Goal: Task Accomplishment & Management: Manage account settings

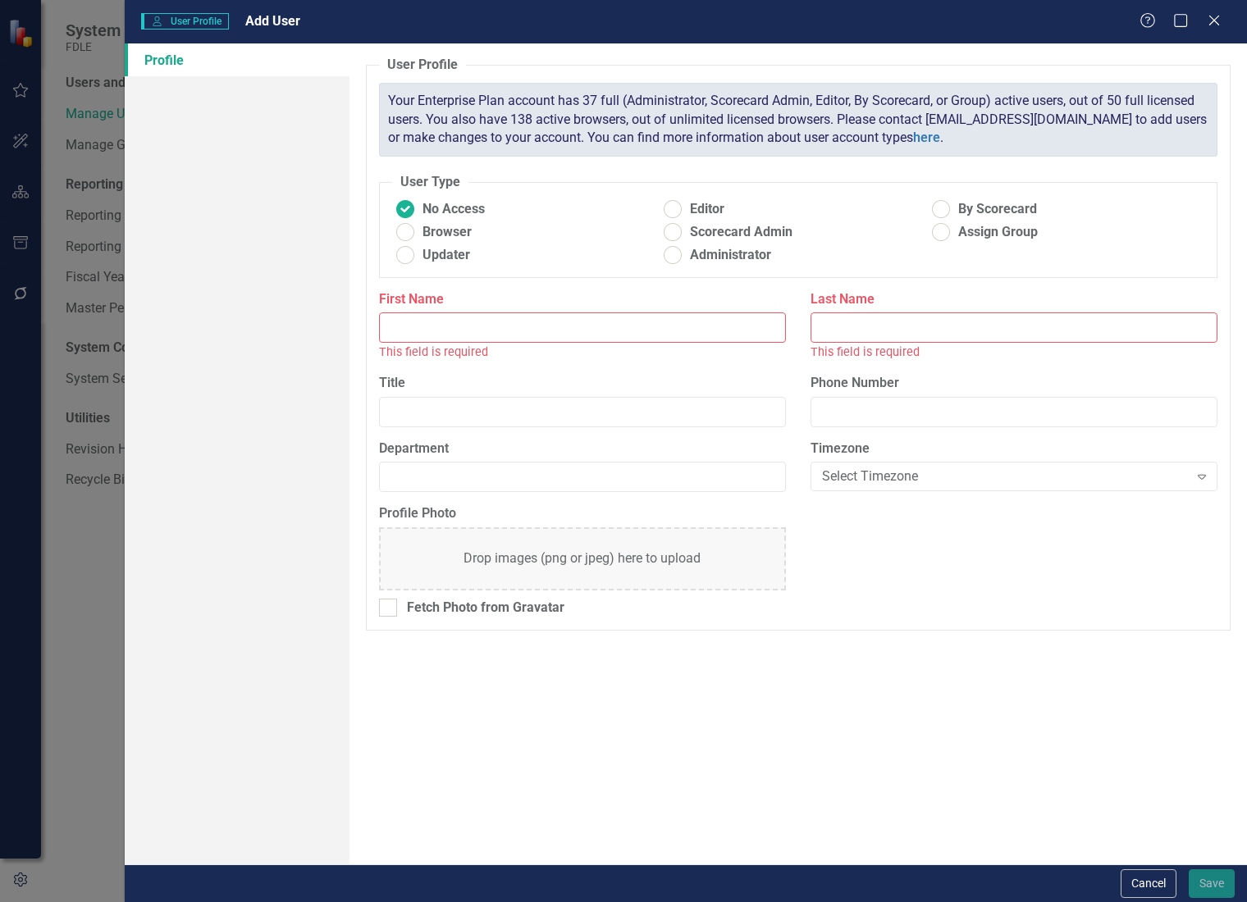
click at [436, 325] on input "First Name" at bounding box center [582, 328] width 407 height 30
paste input "[PERSON_NAME]"
type input "[PERSON_NAME]"
click at [909, 324] on input "Last Name" at bounding box center [1014, 328] width 407 height 30
paste input "[PERSON_NAME]"
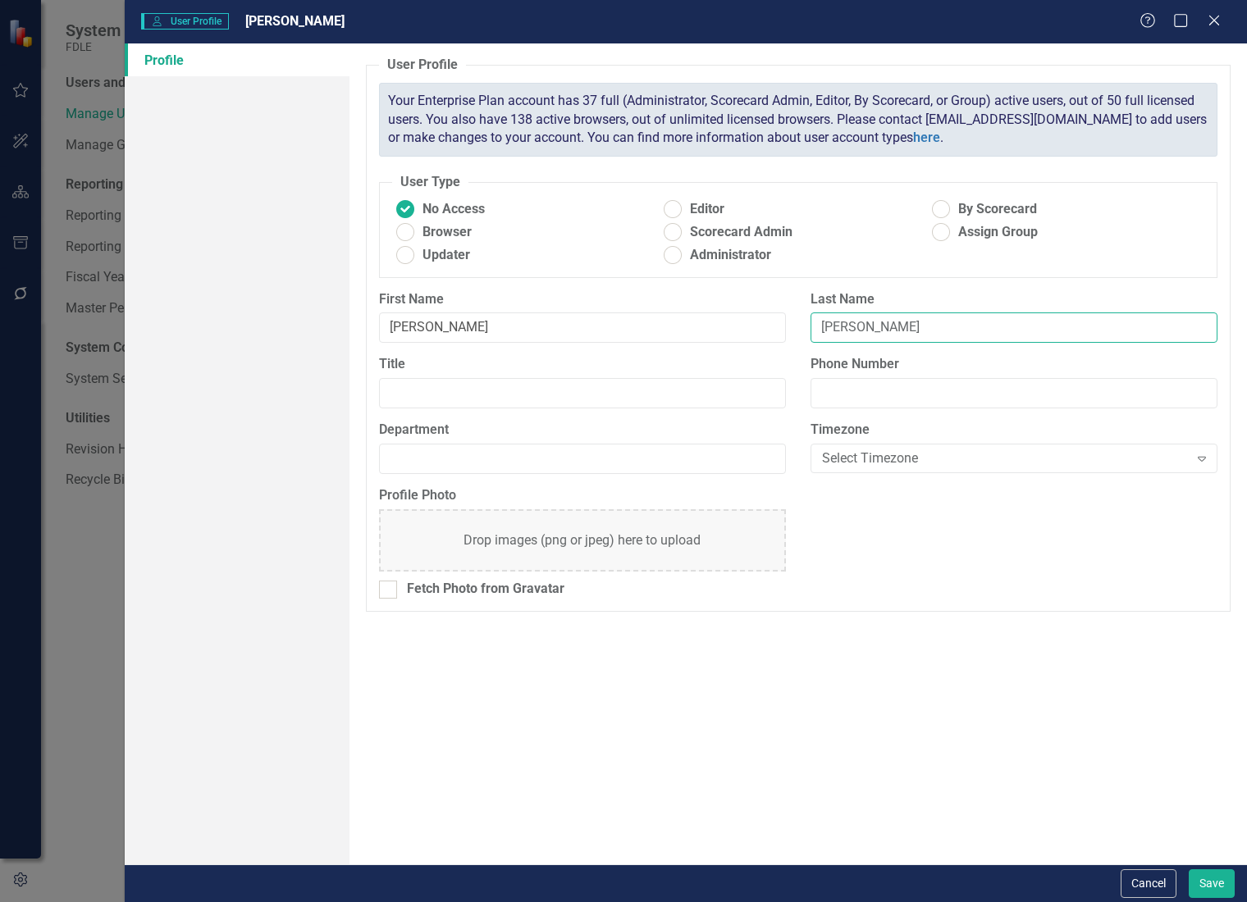
type input "[PERSON_NAME]"
click at [505, 691] on div "User Profile ClearPoint has a wealth of options to help you ensure that people …" at bounding box center [798, 453] width 898 height 821
click at [477, 385] on input "Title" at bounding box center [582, 393] width 407 height 30
paste input "Legislative Specialist"
type input "Legislative Specialist"
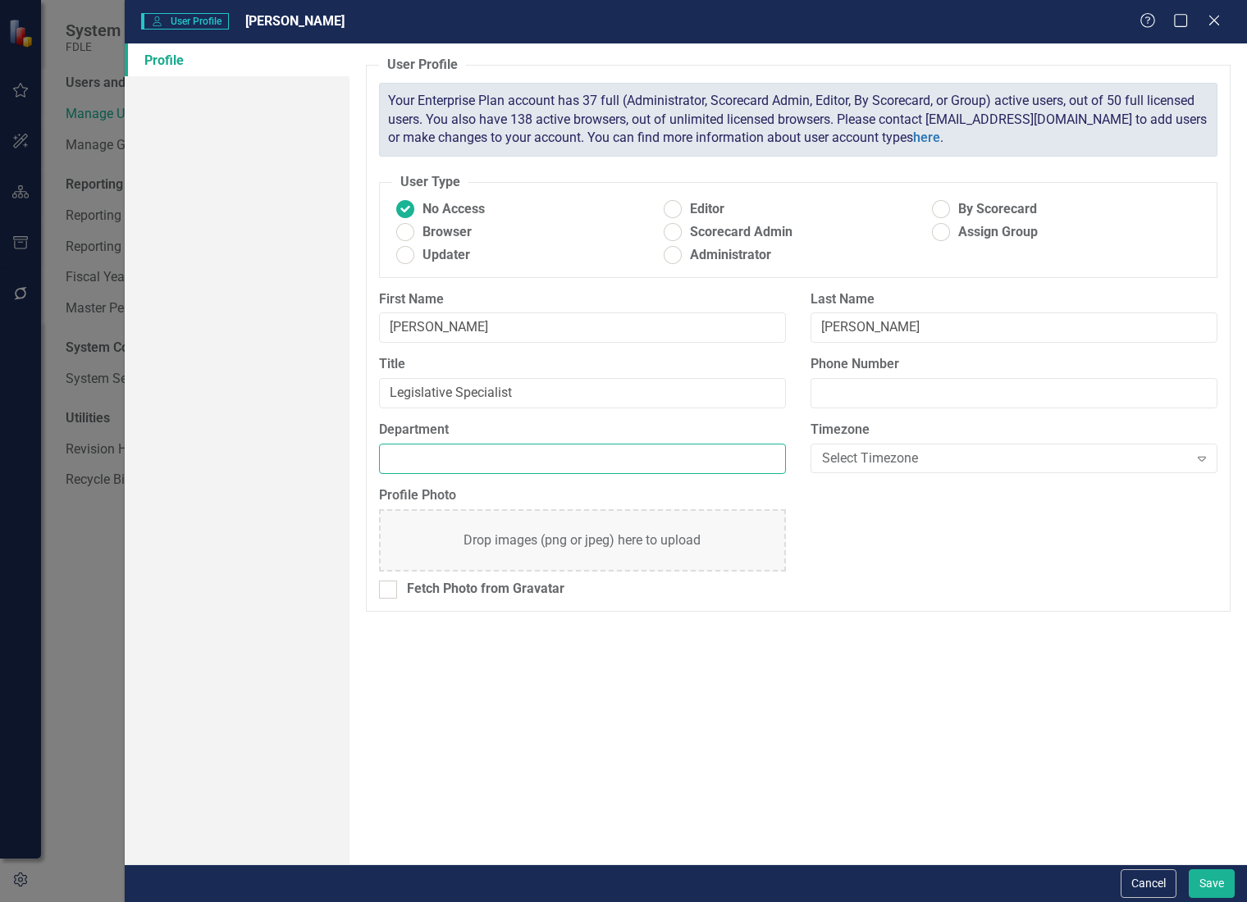
click at [472, 459] on input "Department" at bounding box center [582, 459] width 407 height 30
type input "OLA"
click at [767, 720] on div "User Profile ClearPoint has a wealth of options to help you ensure that people …" at bounding box center [798, 453] width 898 height 821
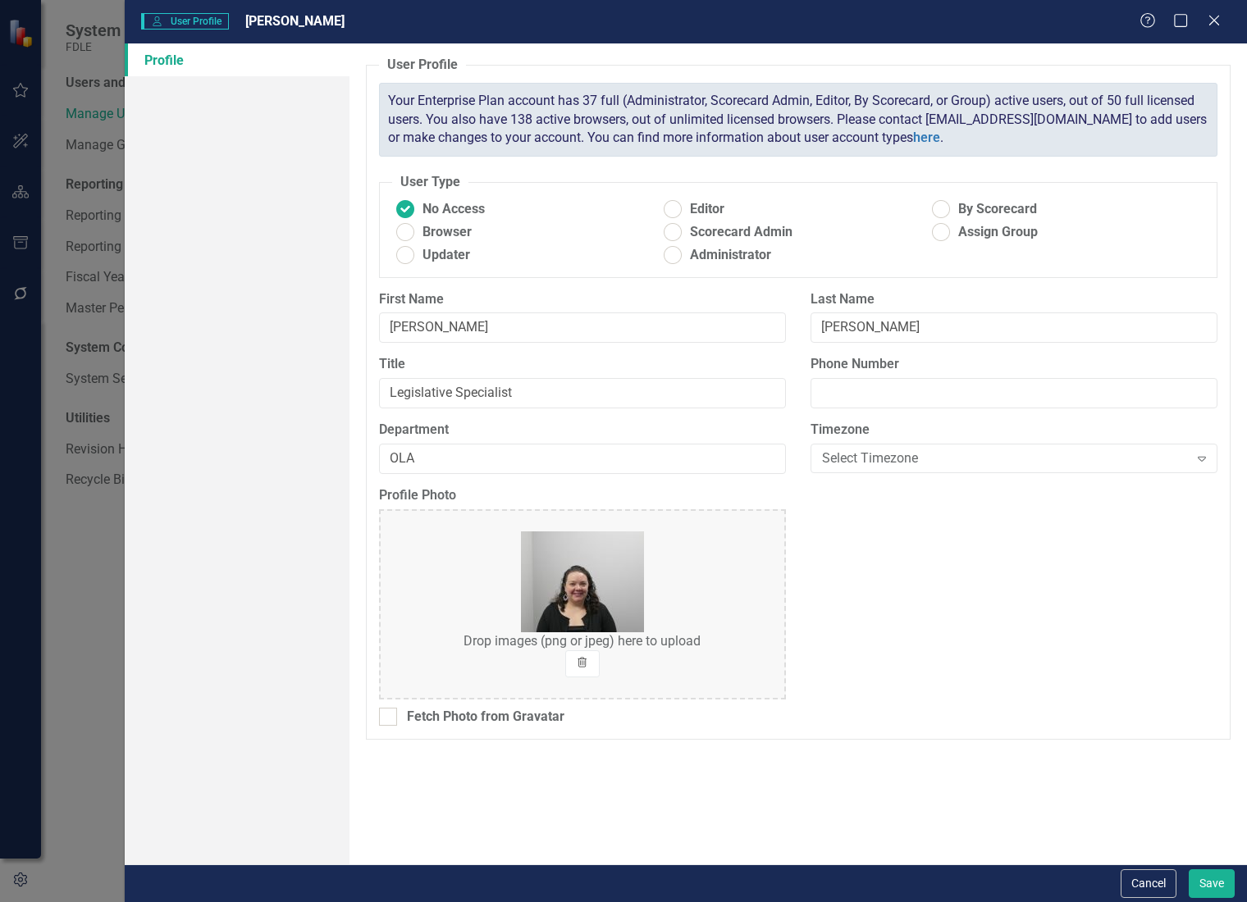
click at [589, 659] on icon "Trash" at bounding box center [582, 664] width 13 height 10
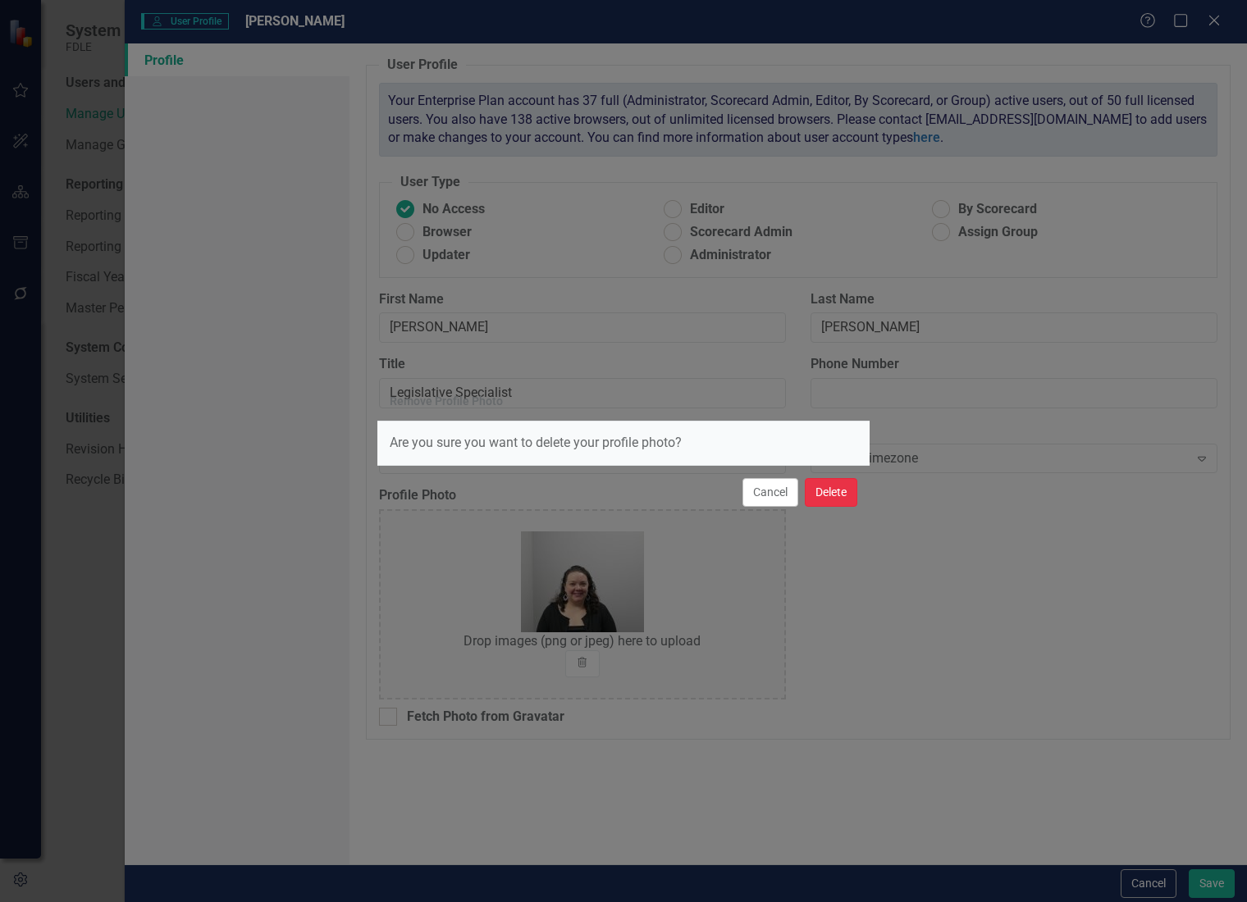
click at [823, 492] on button "Delete" at bounding box center [831, 492] width 53 height 29
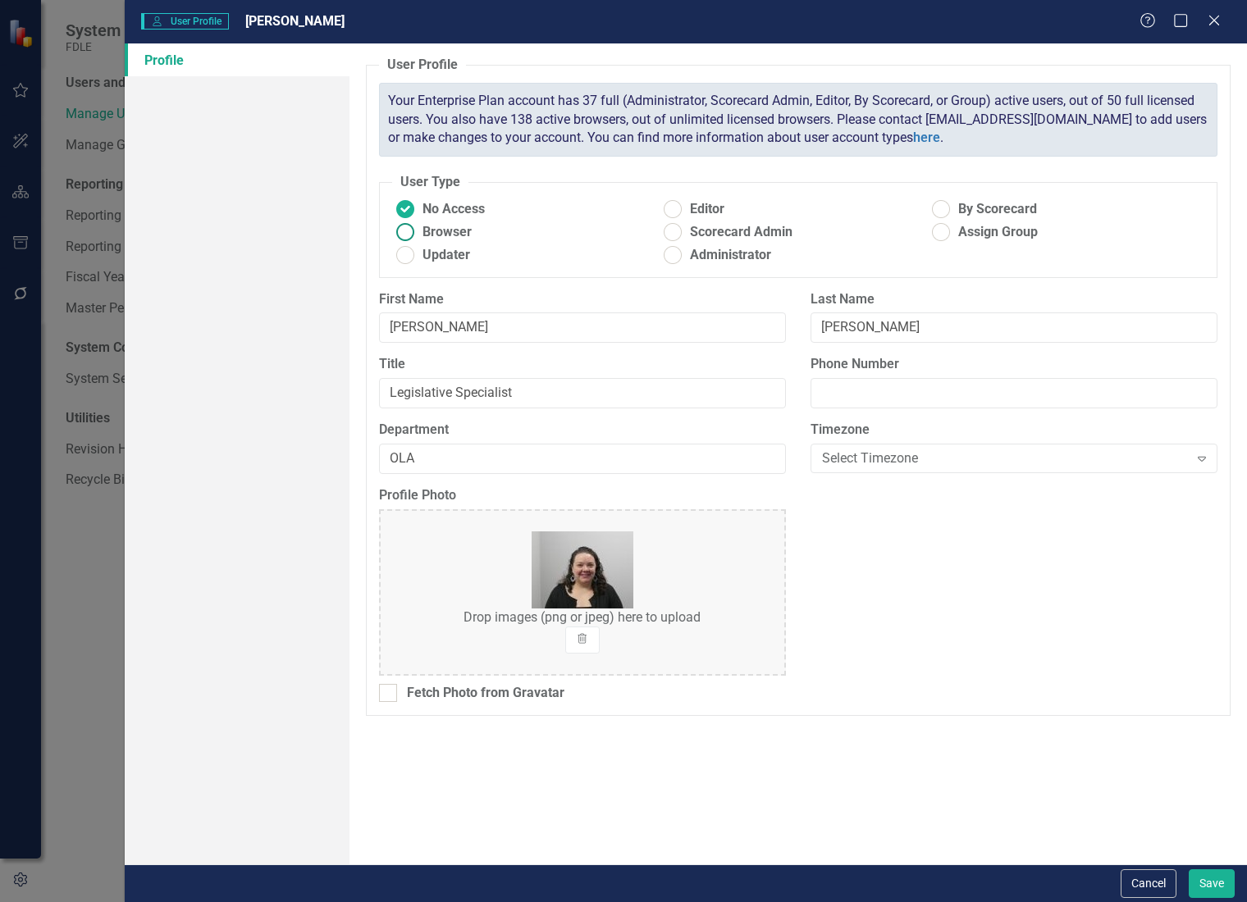
click at [441, 231] on span "Browser" at bounding box center [447, 232] width 49 height 19
click at [418, 231] on input "Browser" at bounding box center [404, 232] width 25 height 25
radio input "true"
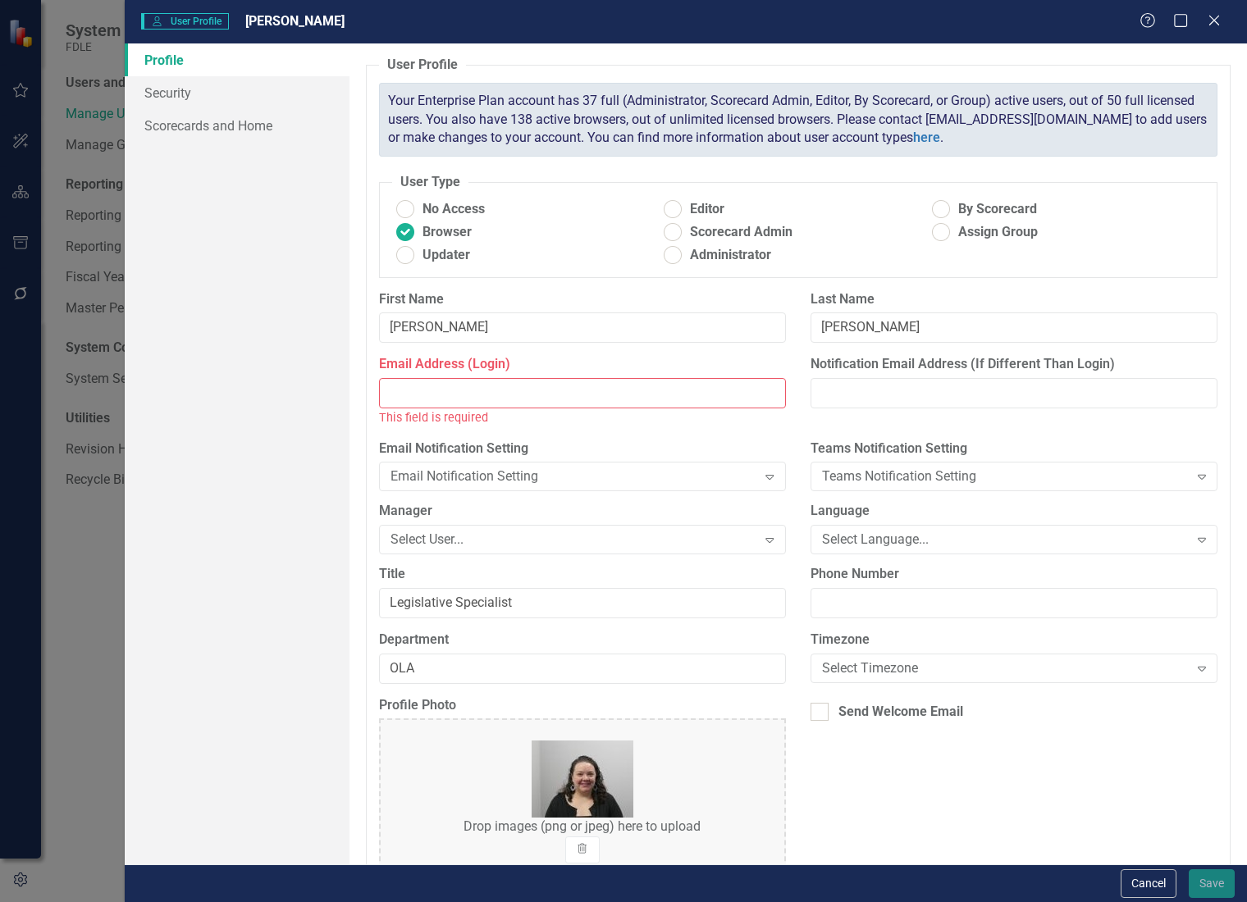
click at [417, 383] on input "Email Address (Login)" at bounding box center [582, 393] width 407 height 30
paste input "[EMAIL_ADDRESS][DOMAIN_NAME][US_STATE]"
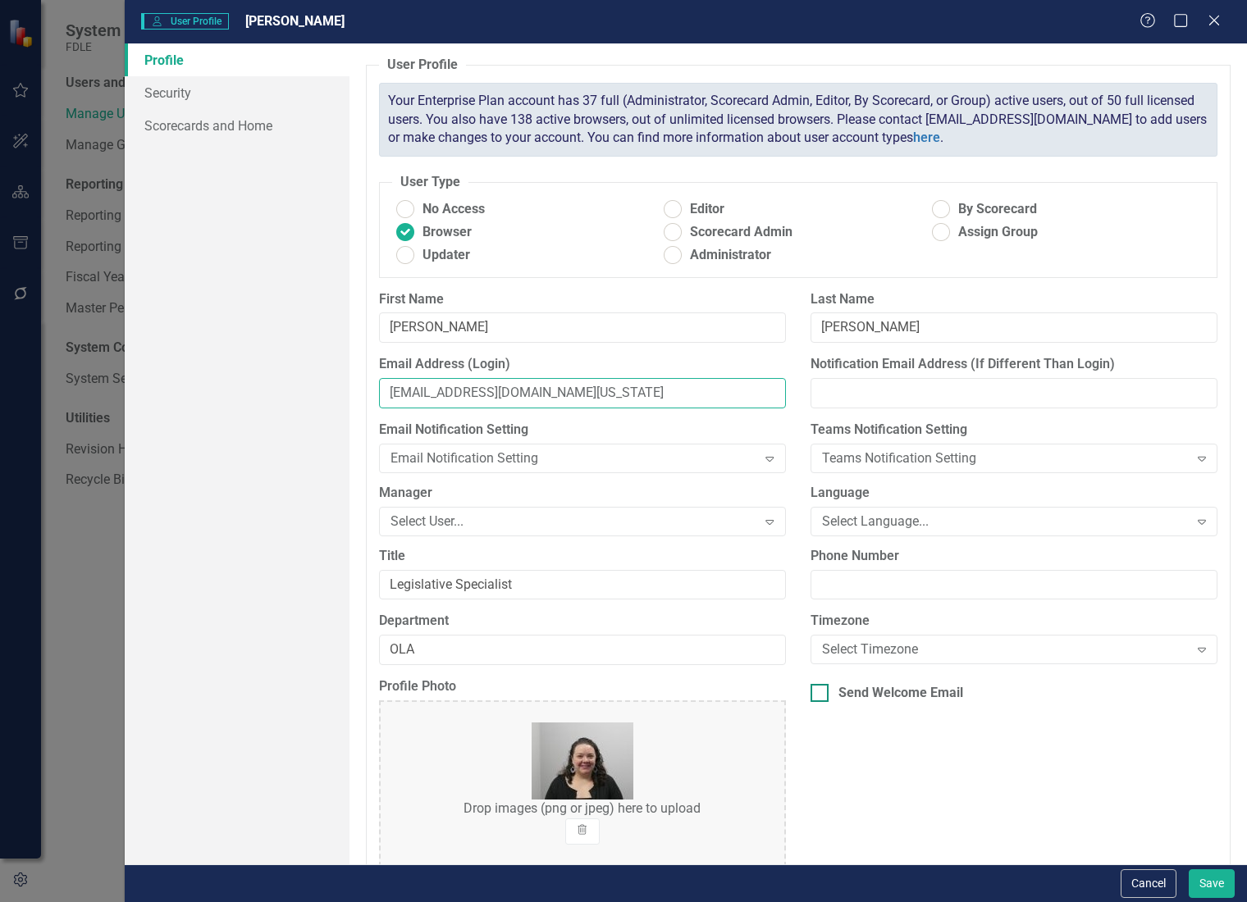
type input "[EMAIL_ADDRESS][DOMAIN_NAME][US_STATE]"
click at [870, 697] on div "Send Welcome Email" at bounding box center [900, 693] width 125 height 19
click at [821, 695] on input "Send Welcome Email" at bounding box center [816, 689] width 11 height 11
checkbox input "true"
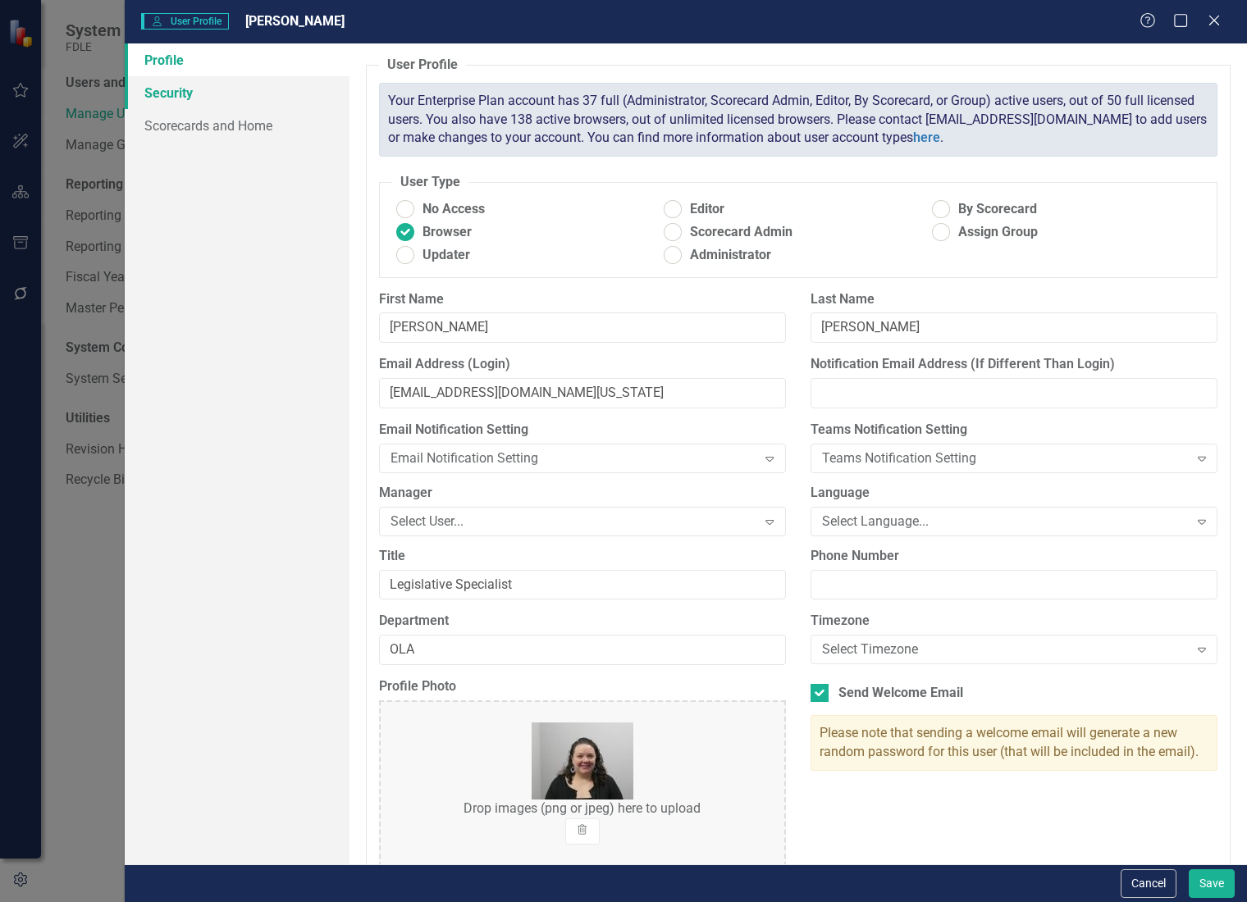
click at [171, 89] on link "Security" at bounding box center [237, 92] width 225 height 33
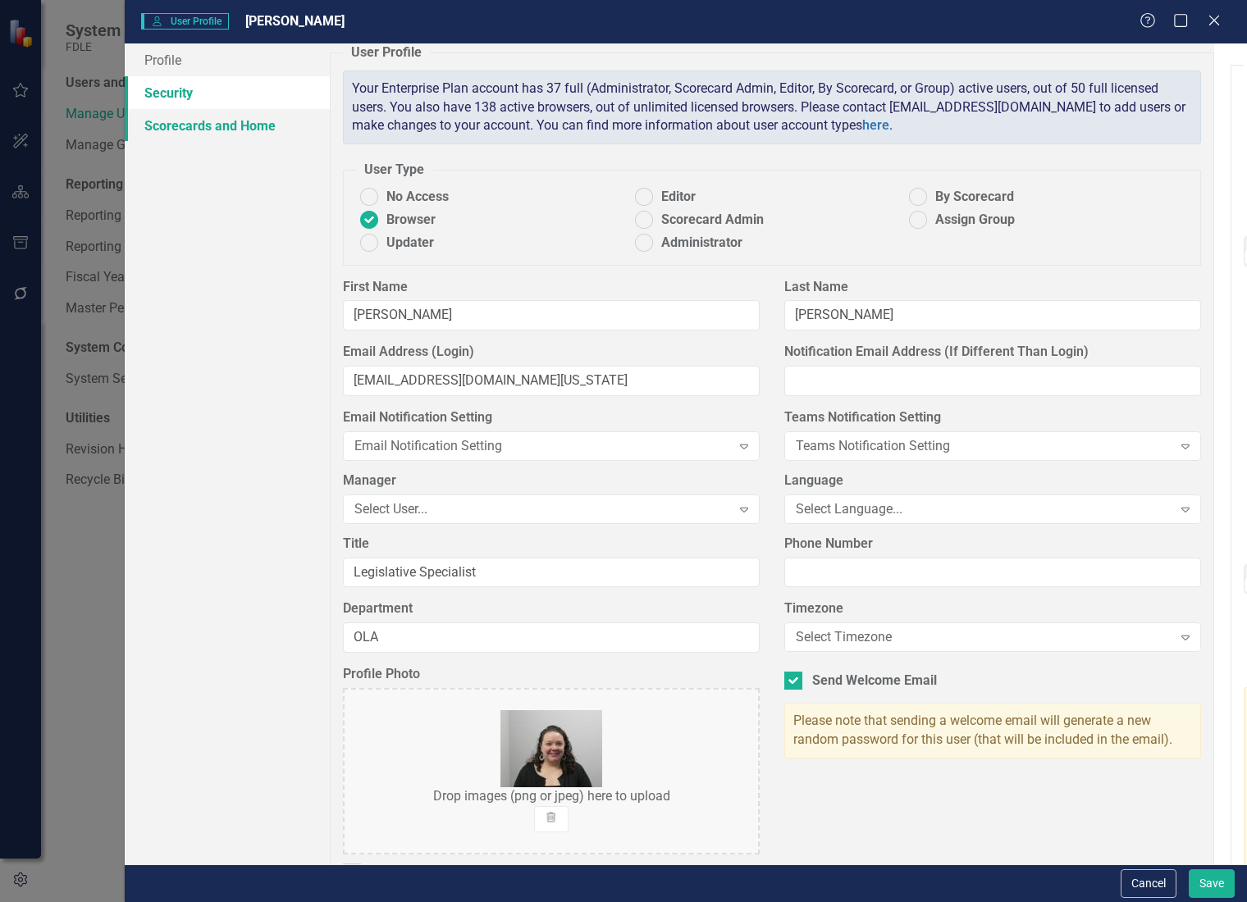
click at [249, 126] on link "Scorecards and Home" at bounding box center [227, 125] width 205 height 33
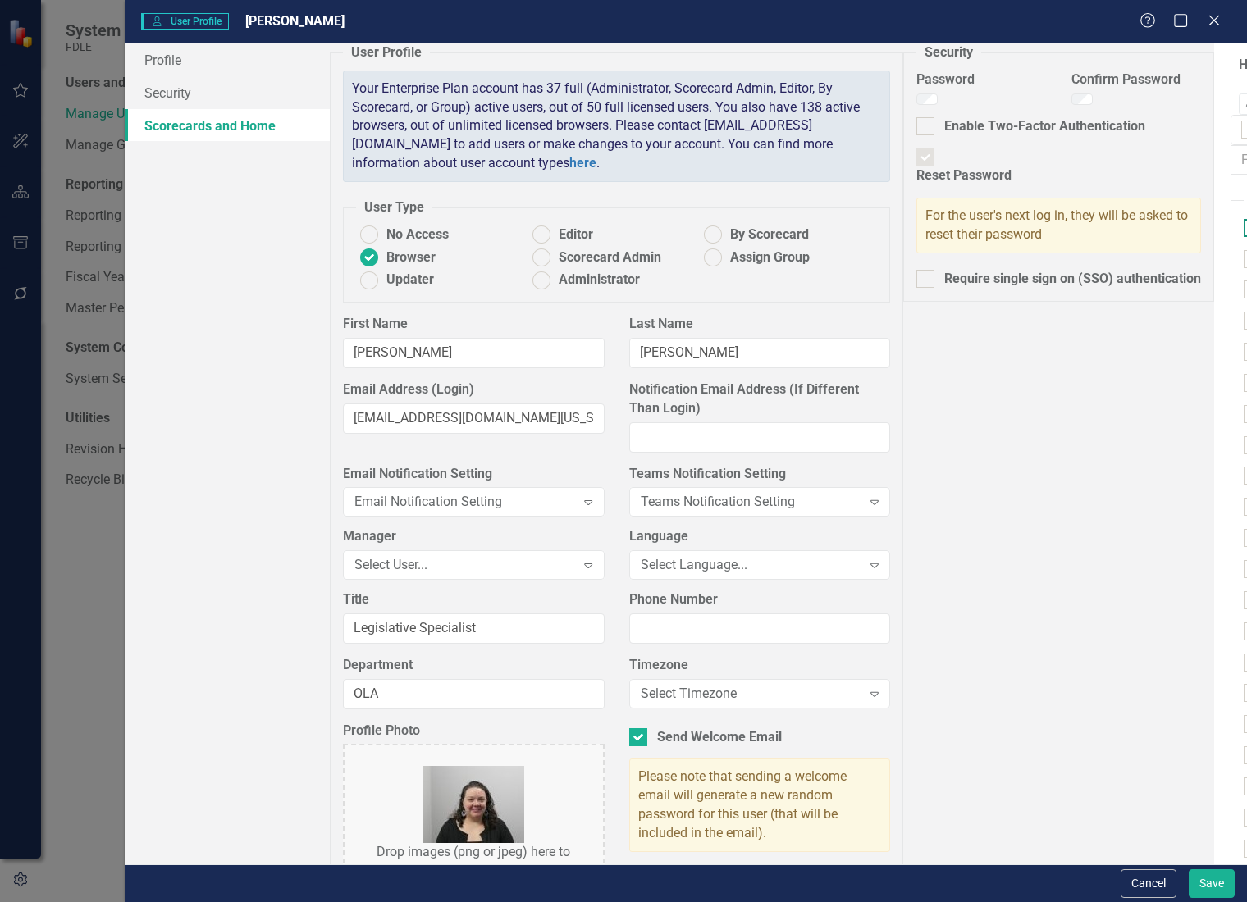
click at [1244, 230] on input "FDLE" at bounding box center [1249, 224] width 11 height 11
checkbox input "true"
click at [1244, 290] on div at bounding box center [1253, 290] width 18 height 18
click at [1244, 290] on input "Implementation Plans" at bounding box center [1249, 286] width 11 height 11
checkbox input "true"
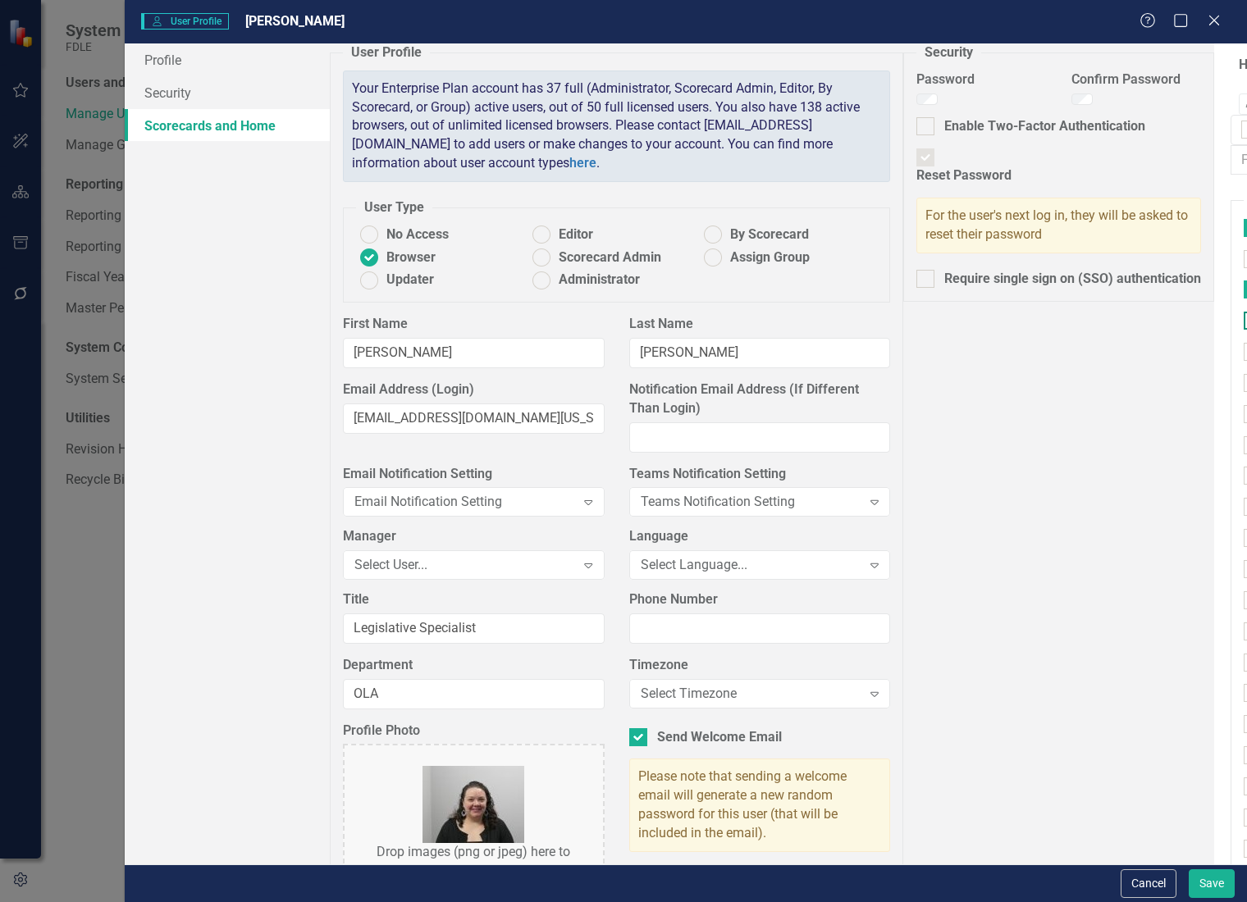
click at [1244, 315] on div at bounding box center [1253, 321] width 18 height 18
click at [1244, 315] on input "Implementation Plan FY22/23" at bounding box center [1249, 317] width 11 height 11
checkbox input "true"
click at [1244, 356] on div at bounding box center [1253, 352] width 18 height 18
click at [1244, 354] on input "Implementation Plan FY23/24" at bounding box center [1249, 348] width 11 height 11
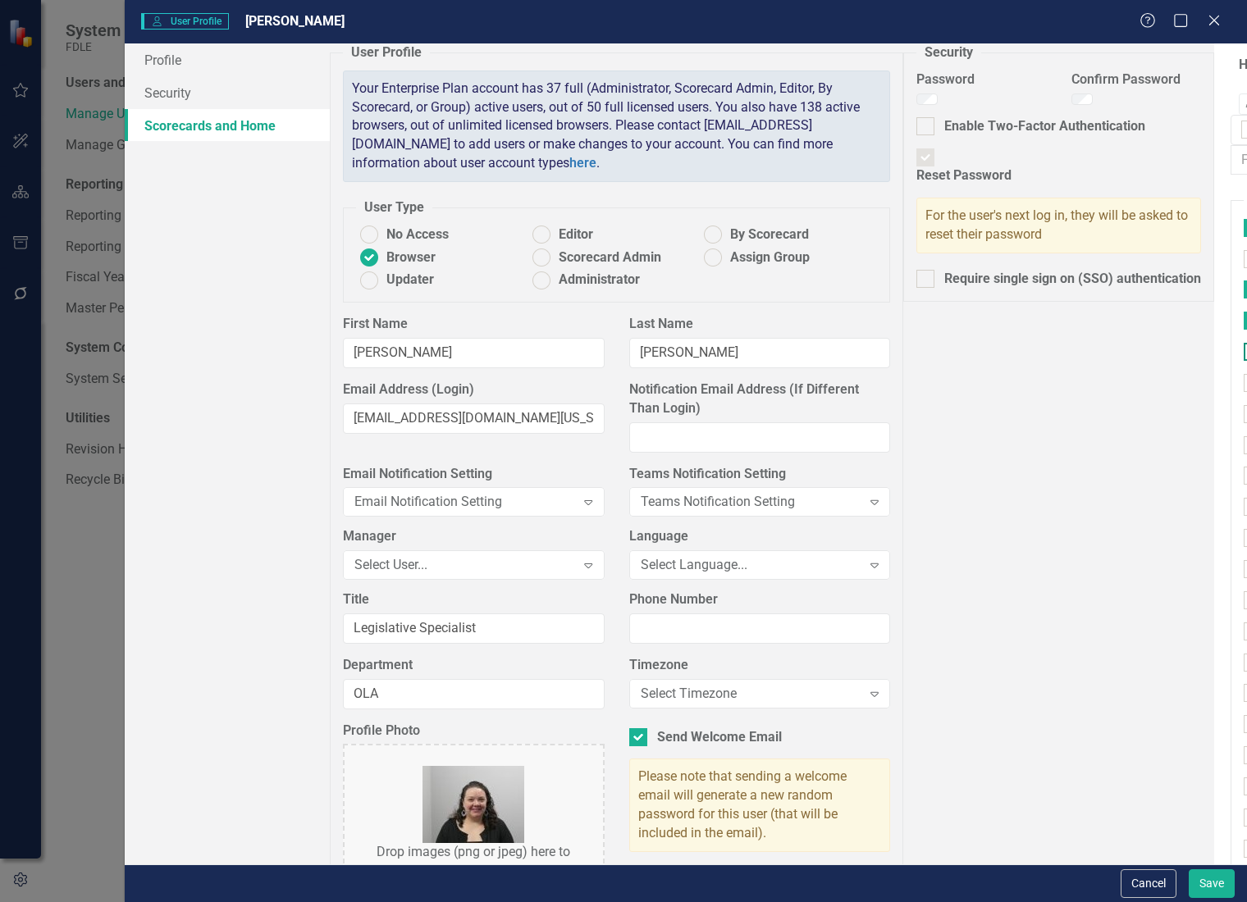
checkbox input "true"
click at [1244, 377] on div at bounding box center [1253, 383] width 18 height 18
click at [1244, 377] on input "Implementation Plan FY24/25" at bounding box center [1249, 379] width 11 height 11
checkbox input "true"
click at [1244, 413] on div at bounding box center [1253, 414] width 18 height 18
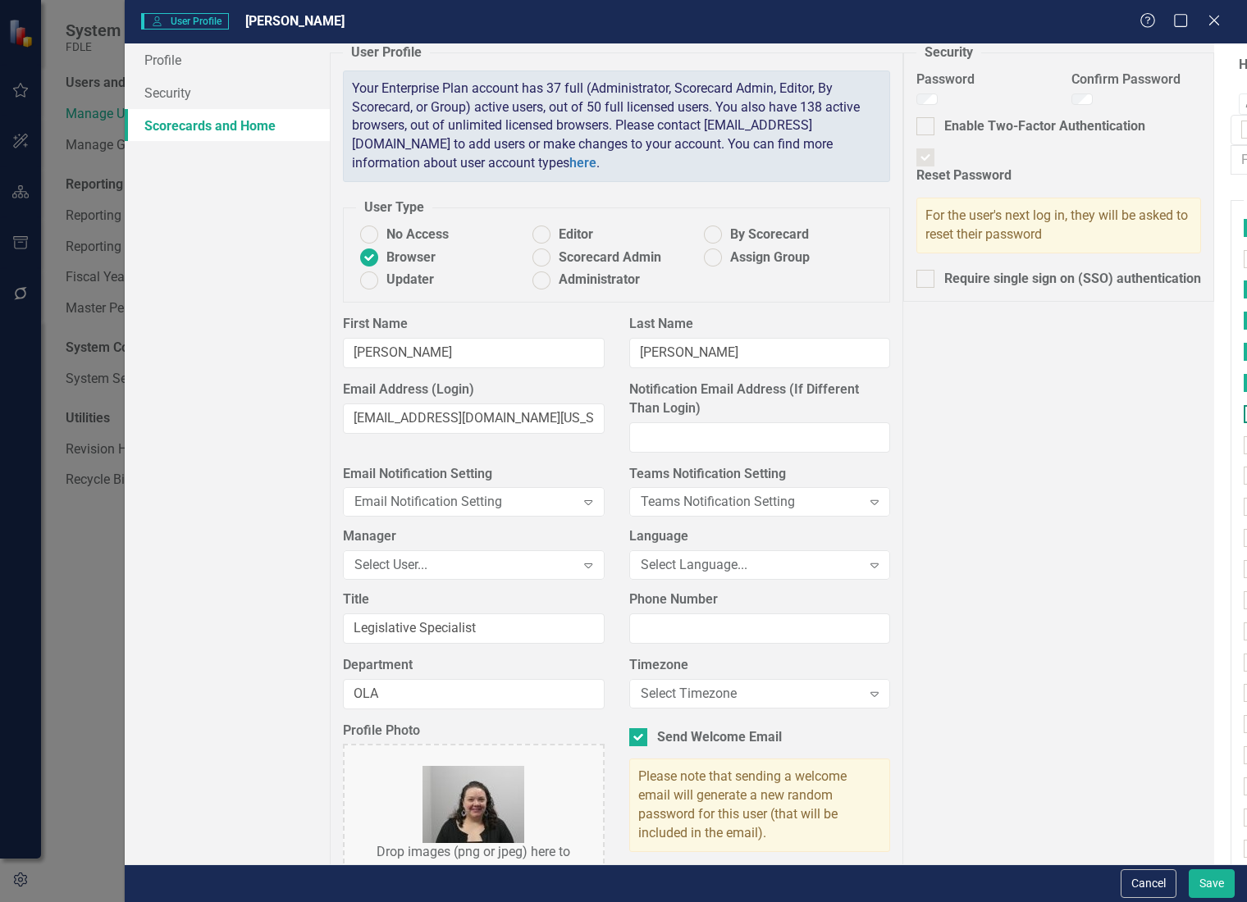
click at [1244, 413] on input "Implementation Plan FY25/26" at bounding box center [1249, 410] width 11 height 11
checkbox input "true"
click at [1244, 474] on input "Report Tracking" at bounding box center [1249, 472] width 11 height 11
checkbox input "true"
click at [1244, 500] on div at bounding box center [1253, 507] width 18 height 18
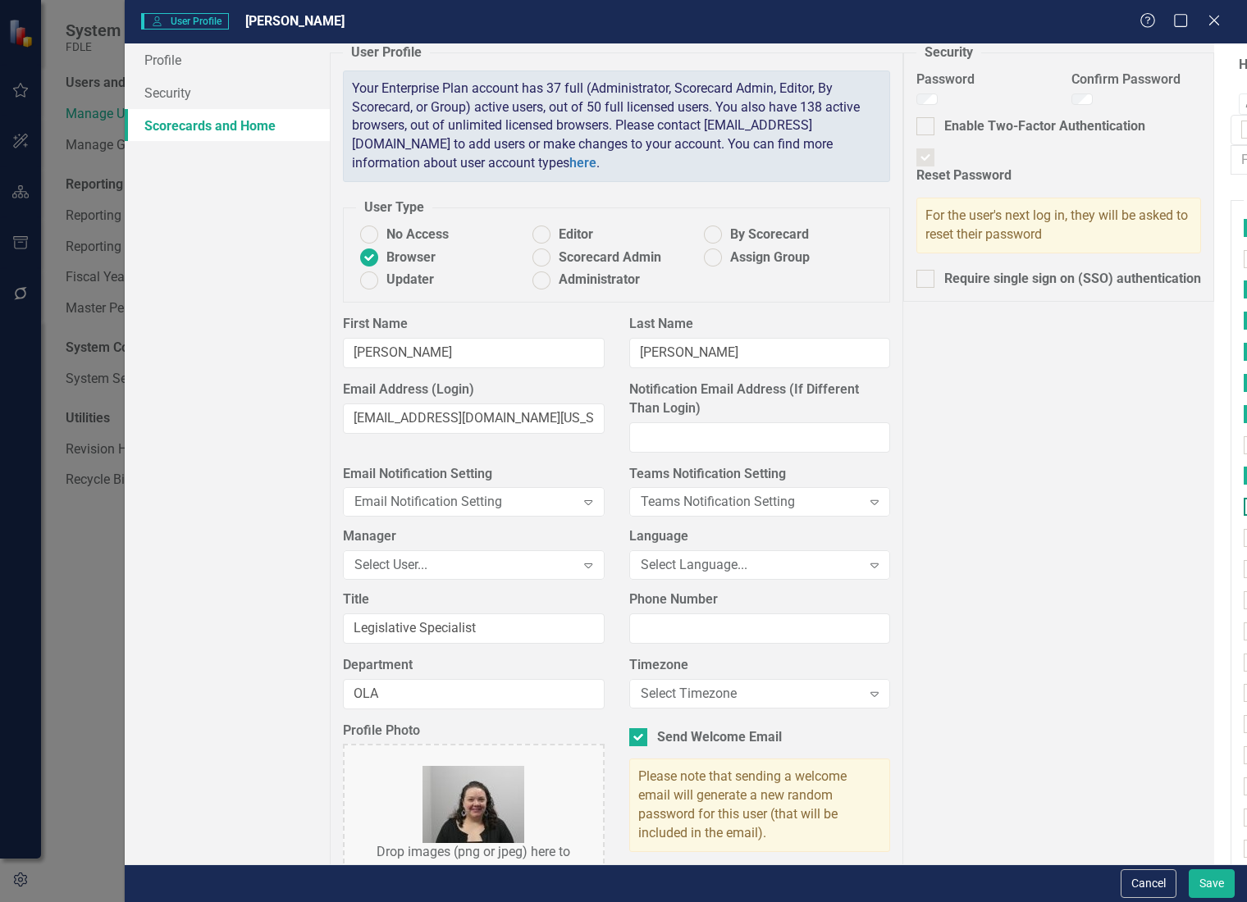
click at [1244, 500] on input "Report Tracking 2023" at bounding box center [1249, 503] width 11 height 11
checkbox input "true"
click at [1244, 537] on input "Report Tracking 2024" at bounding box center [1249, 534] width 11 height 11
checkbox input "true"
click at [1244, 566] on input "Report Tracking 2025" at bounding box center [1249, 565] width 11 height 11
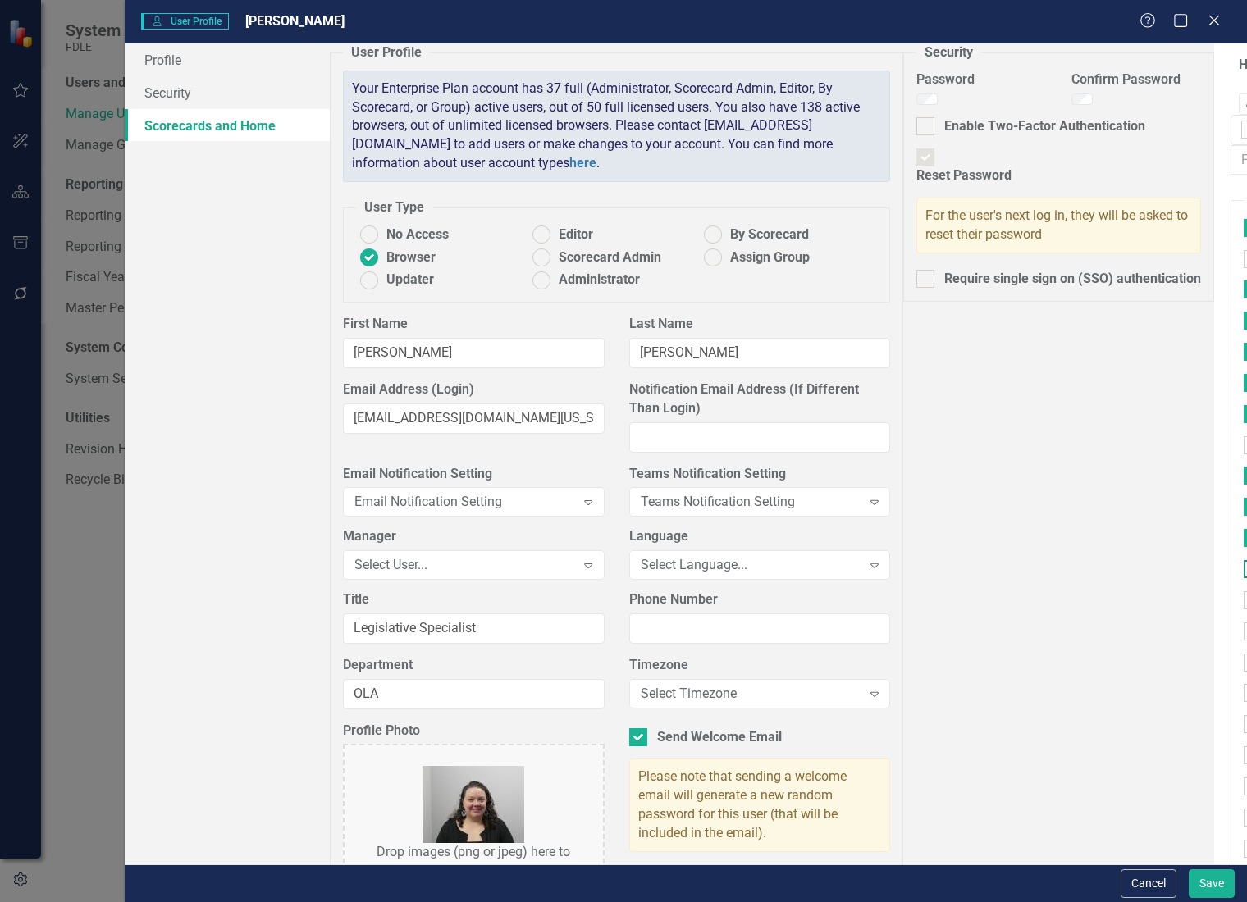
checkbox input "true"
click at [1244, 392] on input "Investigative & Forensic Services Command" at bounding box center [1249, 390] width 11 height 11
checkbox input "true"
click at [1244, 427] on input "Forensic Services" at bounding box center [1249, 421] width 11 height 11
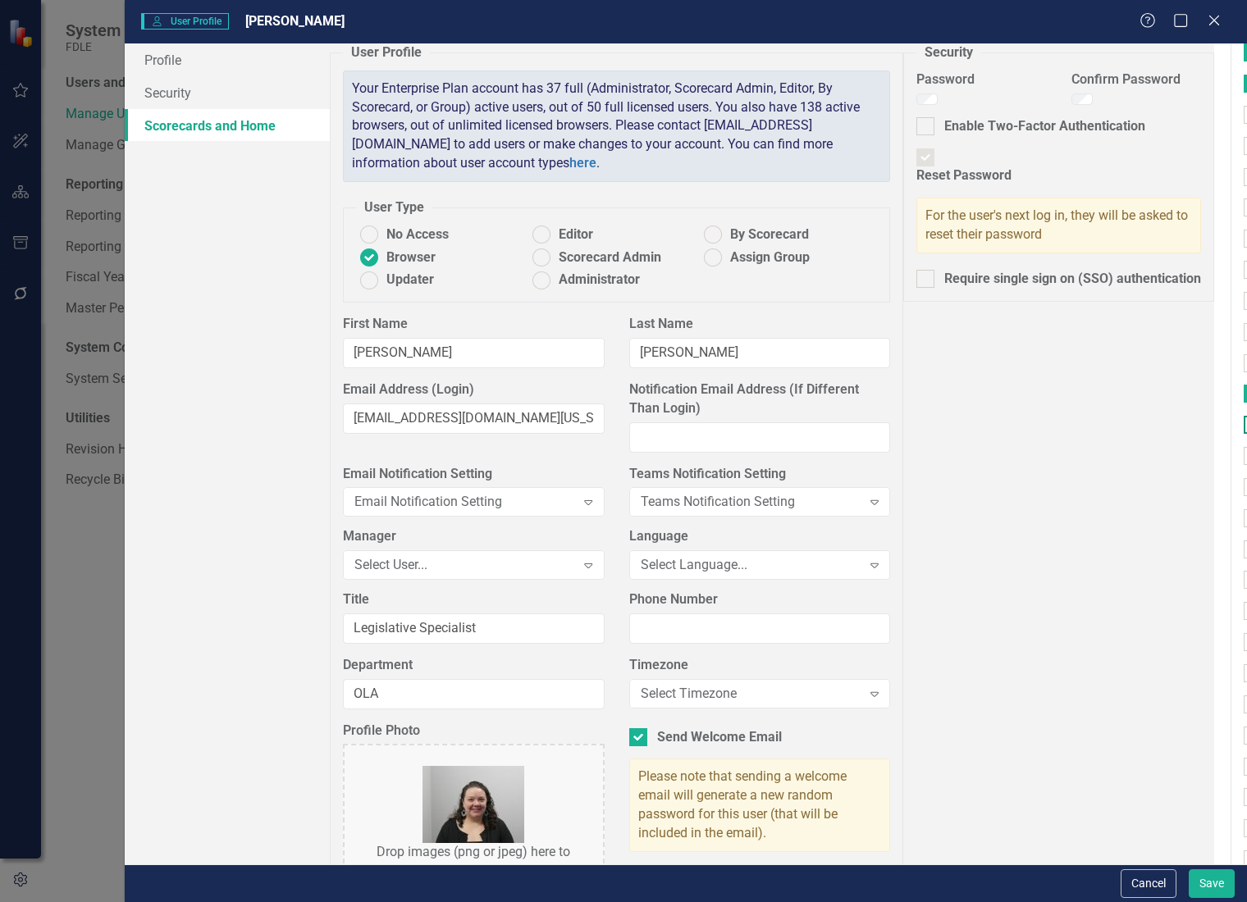
checkbox input "true"
click at [1244, 455] on input "Biology" at bounding box center [1249, 452] width 11 height 11
checkbox input "true"
click at [1244, 484] on div at bounding box center [1253, 487] width 18 height 18
click at [1244, 484] on input "Crime Scene Investigation" at bounding box center [1249, 483] width 11 height 11
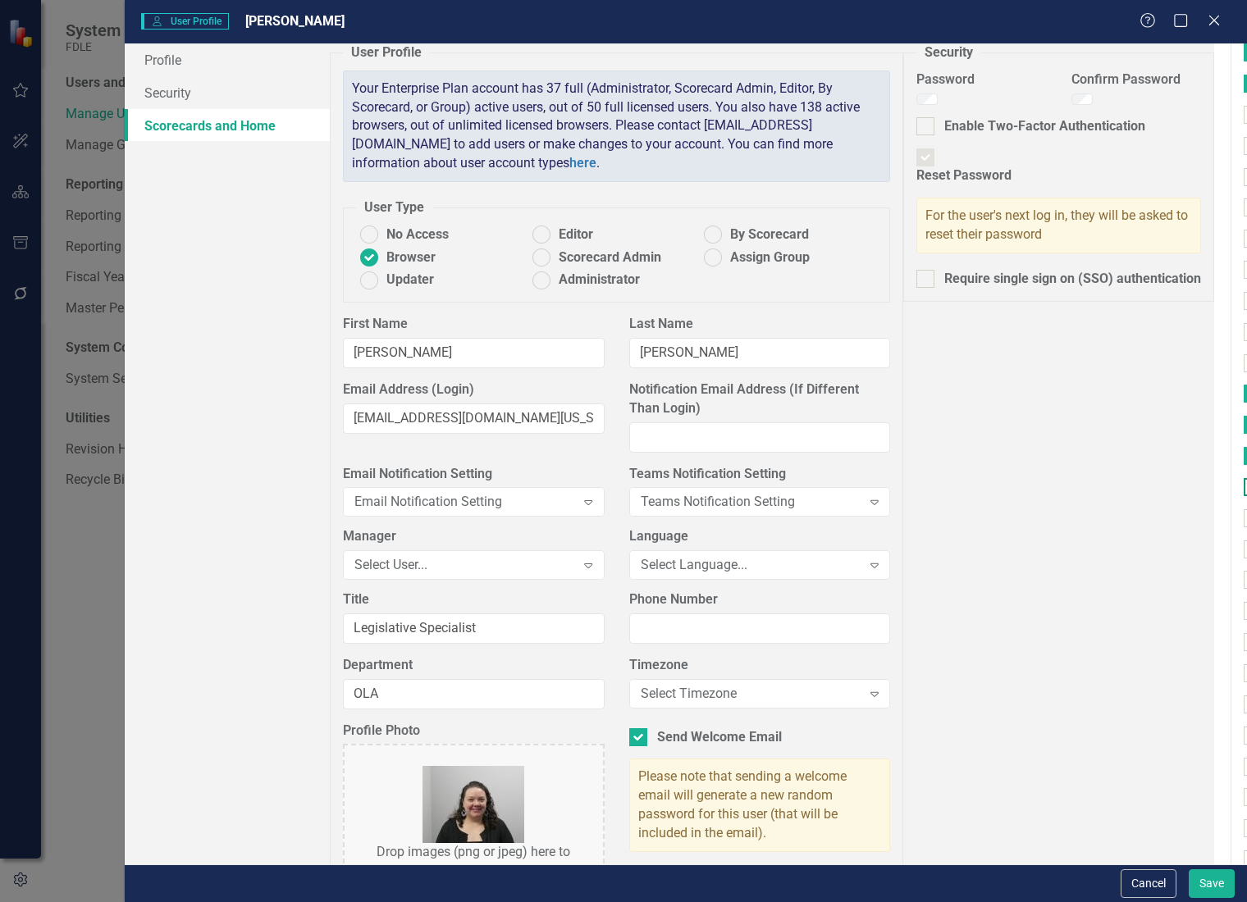
checkbox input "true"
click at [1244, 515] on div at bounding box center [1253, 518] width 18 height 18
click at [1244, 515] on input "Digital Evidence" at bounding box center [1249, 514] width 11 height 11
checkbox input "true"
click at [1244, 555] on div at bounding box center [1253, 550] width 18 height 18
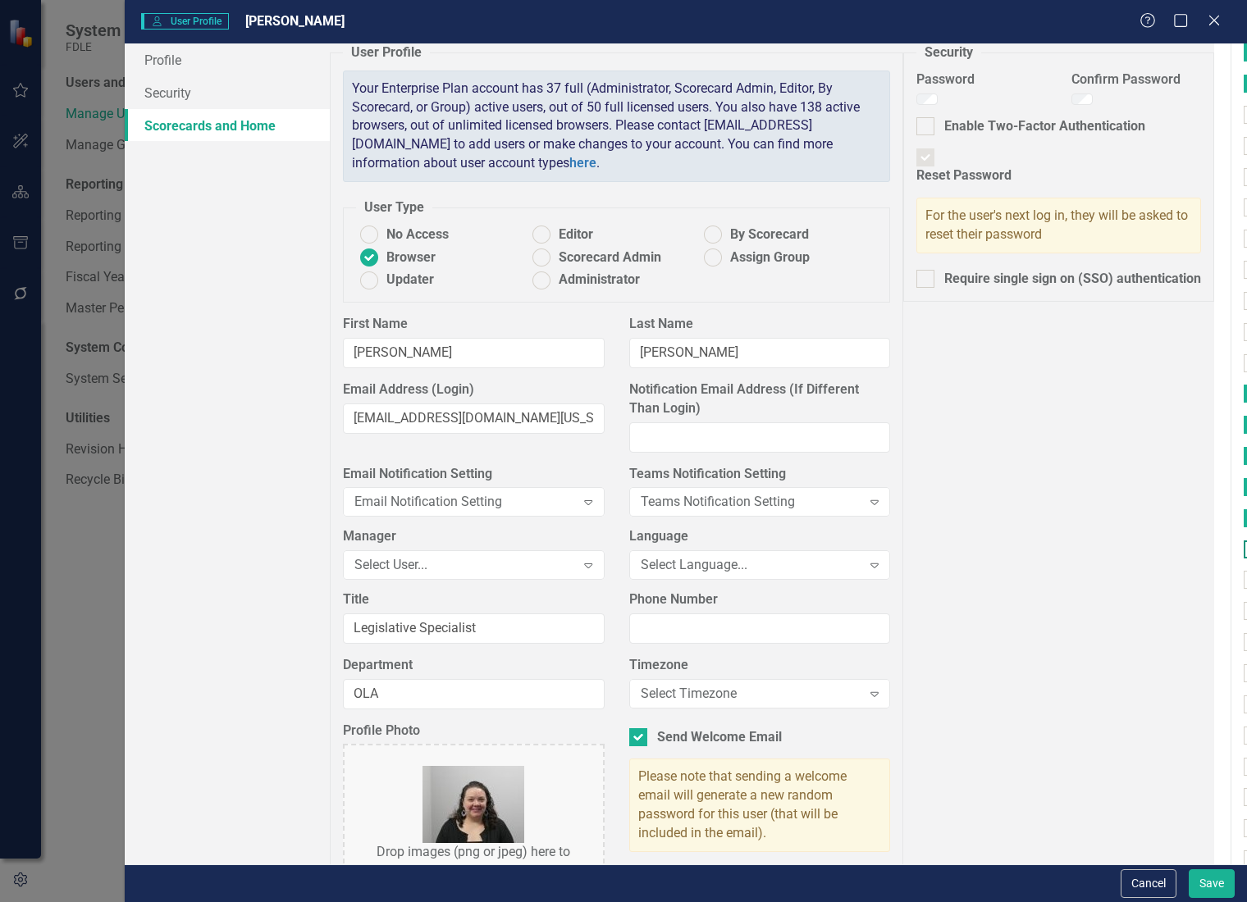
click at [1244, 551] on input "DNA Database" at bounding box center [1249, 546] width 11 height 11
checkbox input "true"
click at [1244, 581] on div at bounding box center [1253, 580] width 18 height 18
click at [1244, 581] on input "Document Examination (Questioned Documents)" at bounding box center [1249, 576] width 11 height 11
checkbox input "true"
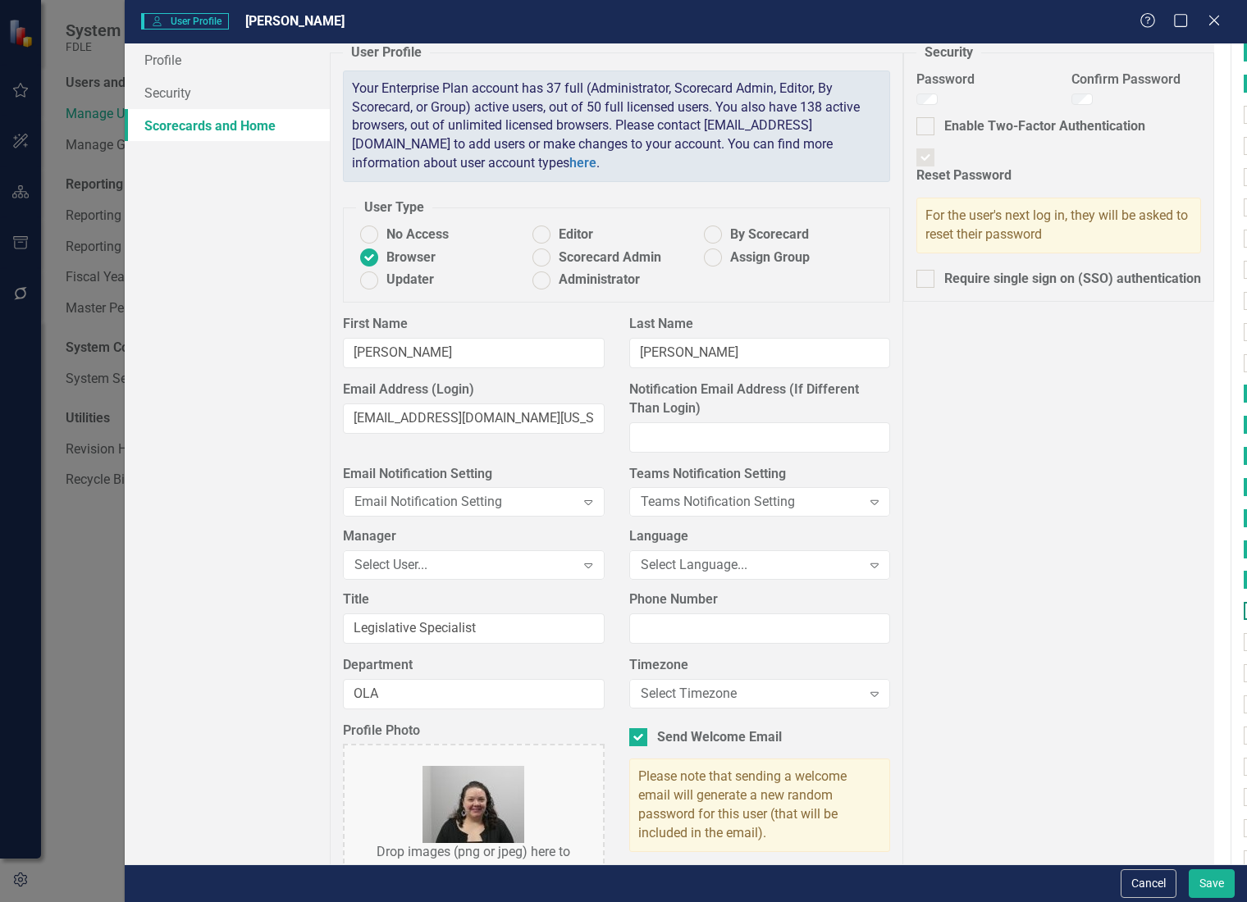
click at [1244, 615] on div at bounding box center [1253, 611] width 18 height 18
click at [1244, 613] on input "Firearms" at bounding box center [1249, 607] width 11 height 11
checkbox input "true"
click at [1244, 646] on div at bounding box center [1253, 642] width 18 height 18
click at [1244, 644] on input "Footwear & Tire (Impression Evidence)" at bounding box center [1249, 638] width 11 height 11
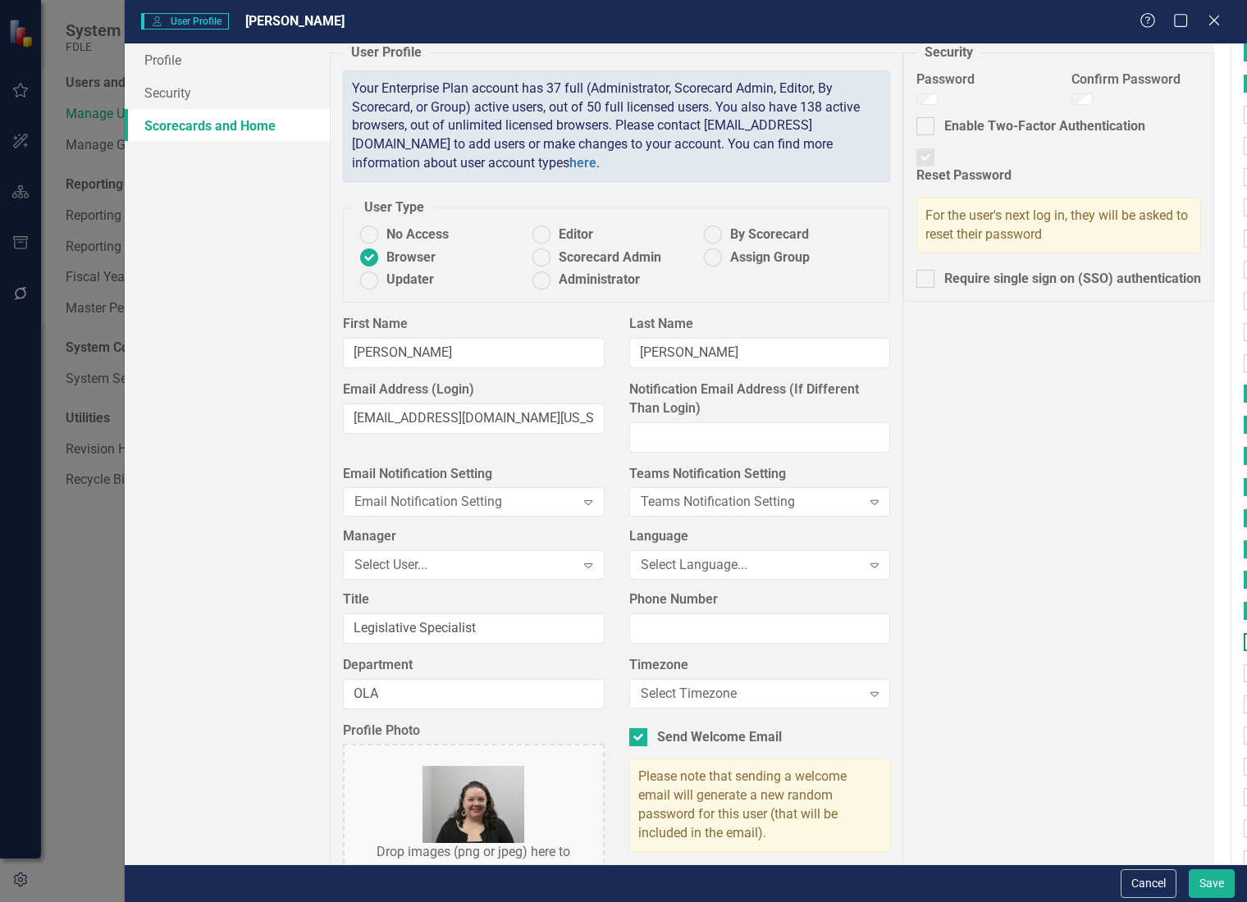
checkbox input "true"
click at [1244, 672] on div at bounding box center [1253, 674] width 18 height 18
click at [1244, 672] on input "Friction Ridge (Latent Prints)" at bounding box center [1249, 670] width 11 height 11
checkbox input "true"
click at [1244, 704] on div at bounding box center [1253, 705] width 18 height 18
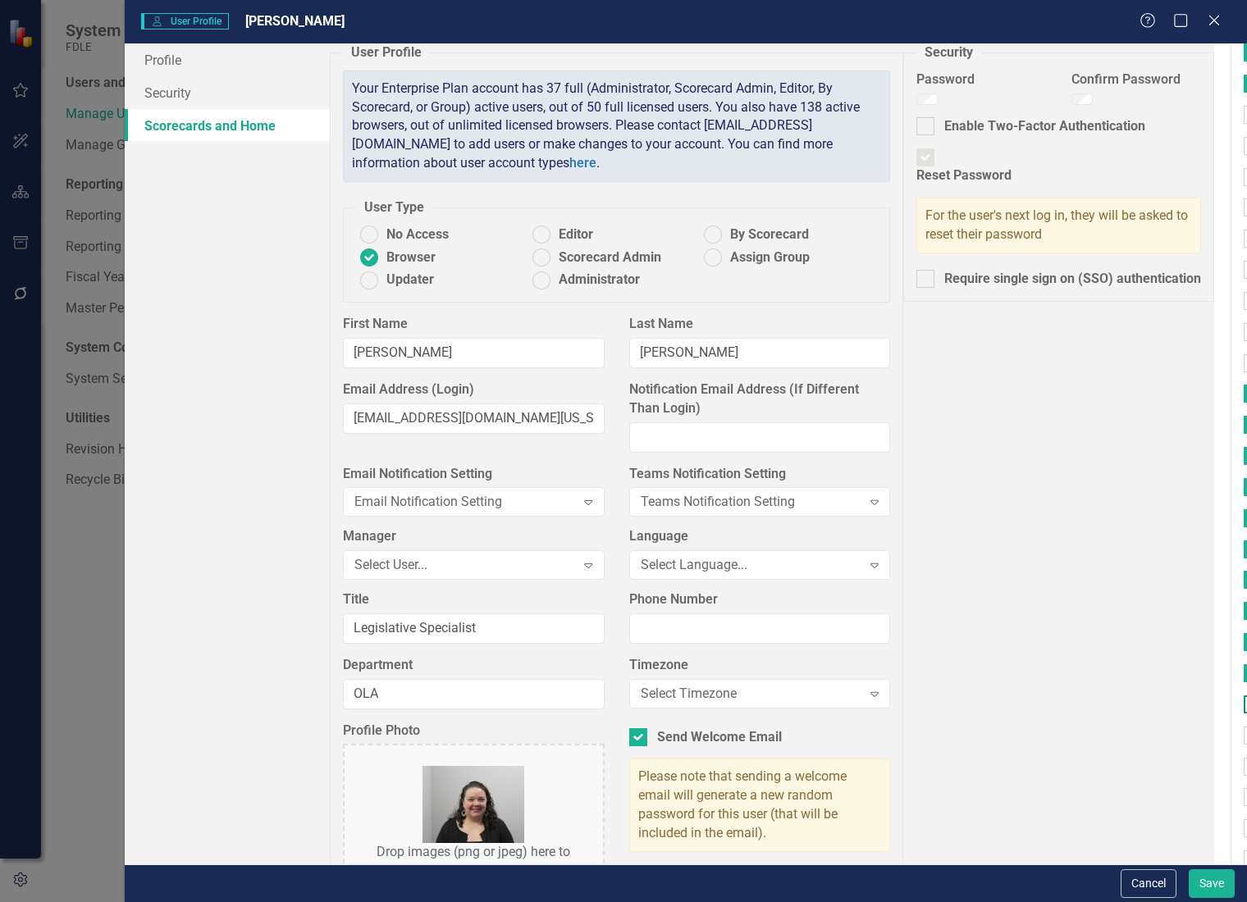
click at [1244, 704] on input "Seized Drugs (Drug Chemistry)" at bounding box center [1249, 701] width 11 height 11
checkbox input "true"
click at [1244, 734] on input "Toxicology" at bounding box center [1249, 732] width 11 height 11
checkbox input "true"
click at [1244, 774] on div at bounding box center [1253, 767] width 18 height 18
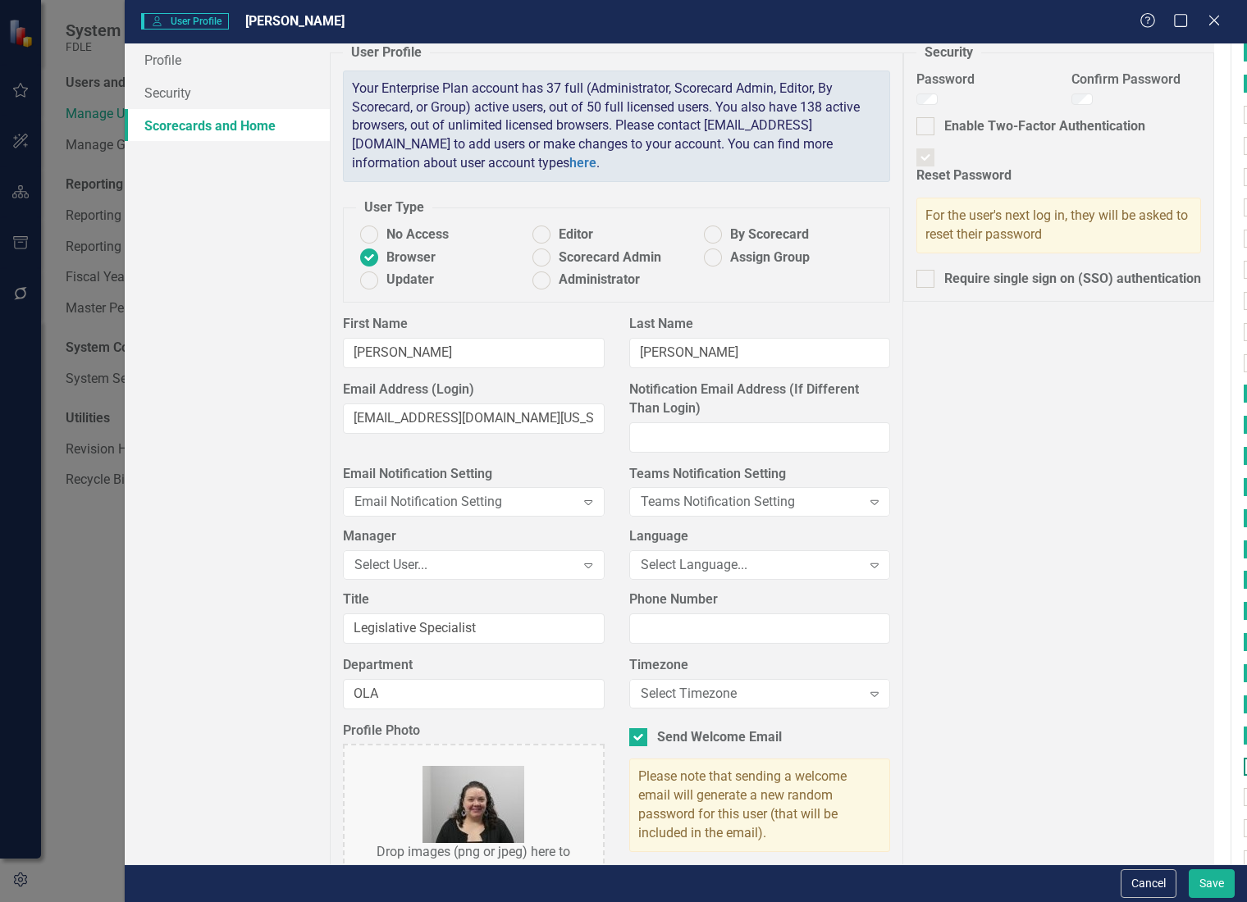
click at [1244, 769] on input "Trace Materials (Trace Evidence)" at bounding box center [1249, 763] width 11 height 11
checkbox input "true"
click at [1244, 525] on input "Investigations" at bounding box center [1249, 525] width 11 height 11
checkbox input "true"
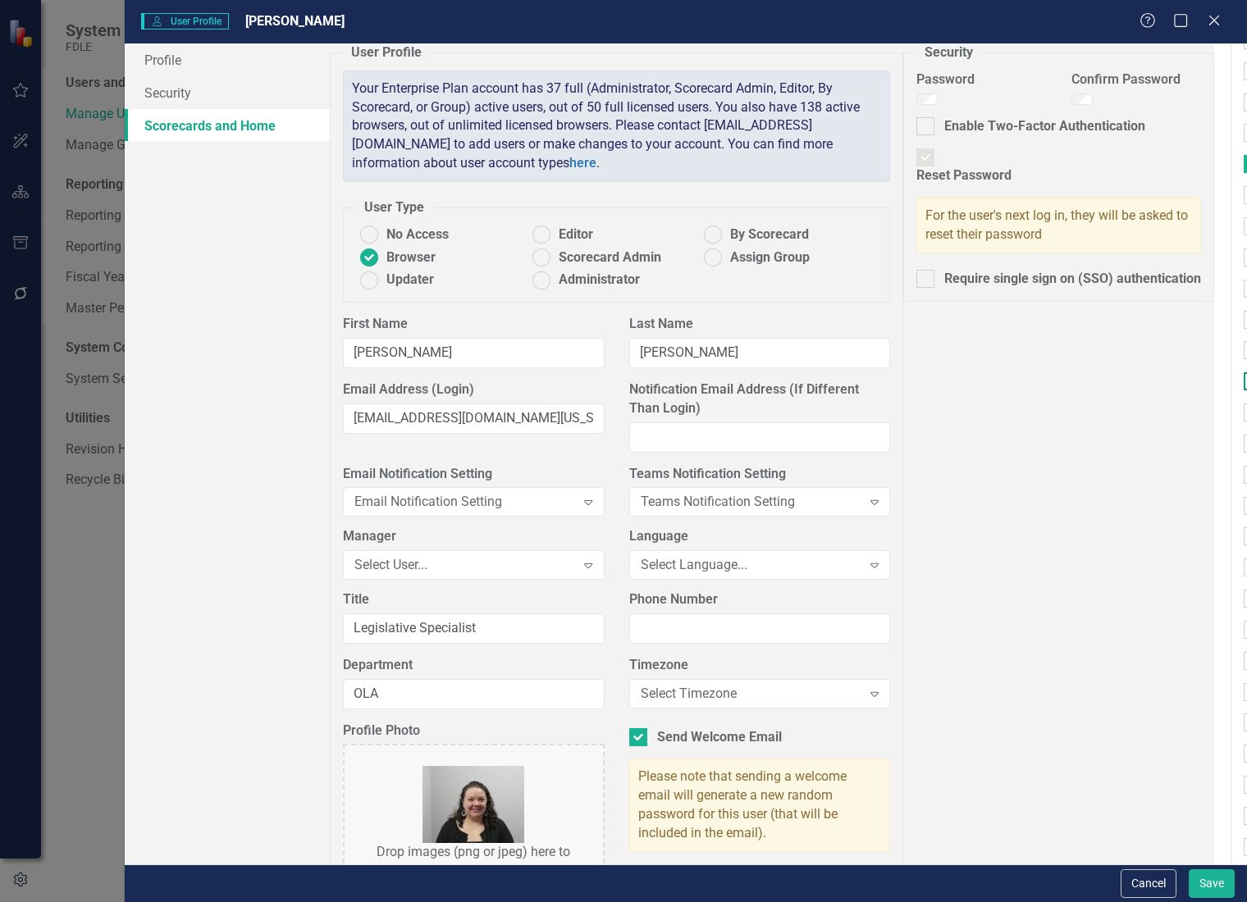
scroll to position [1458, 0]
click at [1244, 417] on input "ESST" at bounding box center [1249, 411] width 11 height 11
checkbox input "true"
click at [1244, 541] on input "Criminal Justice Information Services" at bounding box center [1249, 536] width 11 height 11
checkbox input "true"
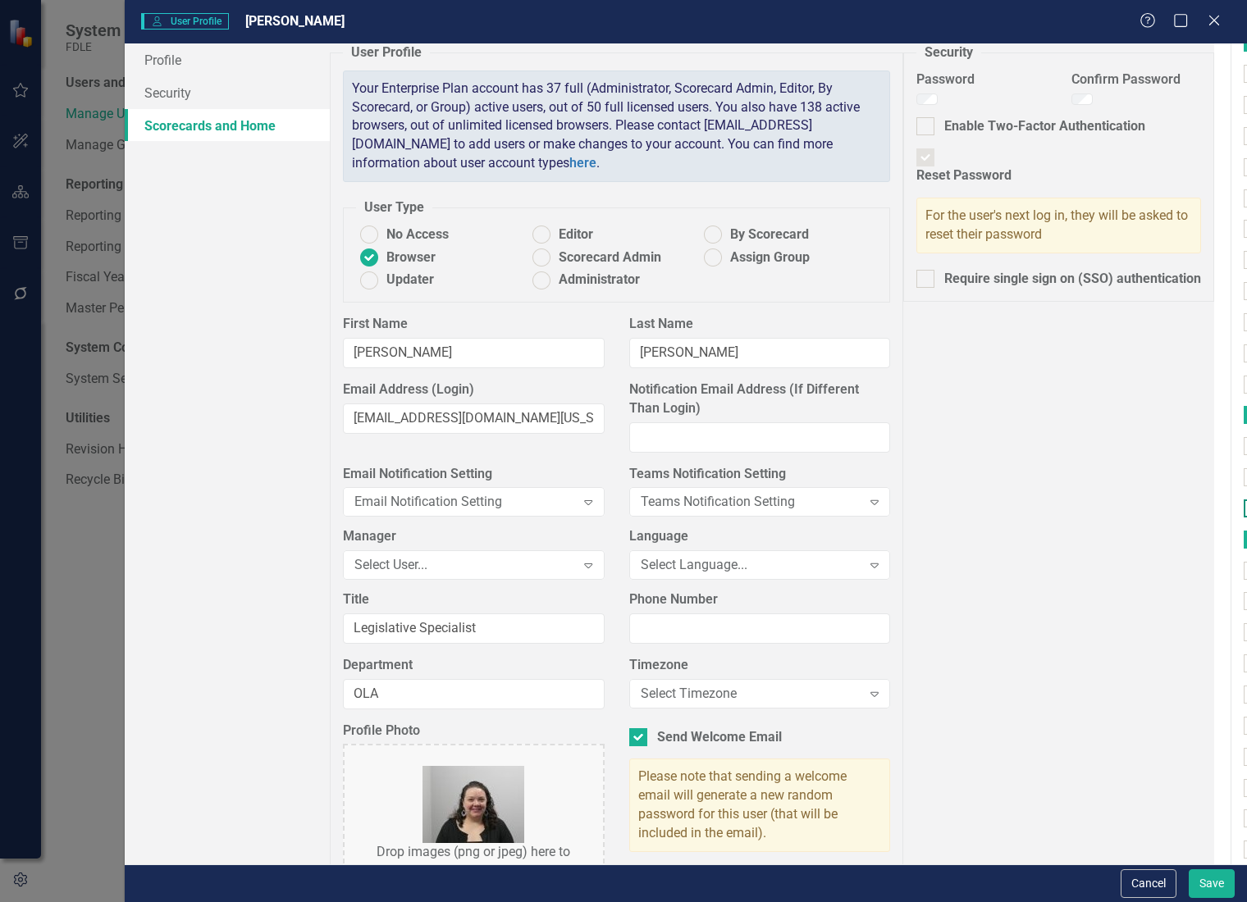
click at [1244, 507] on input "Capitol Police" at bounding box center [1249, 505] width 11 height 11
checkbox input "true"
click at [1244, 473] on input "Public Safety Services Command" at bounding box center [1249, 473] width 11 height 11
checkbox input "true"
click at [1244, 569] on div at bounding box center [1253, 571] width 18 height 18
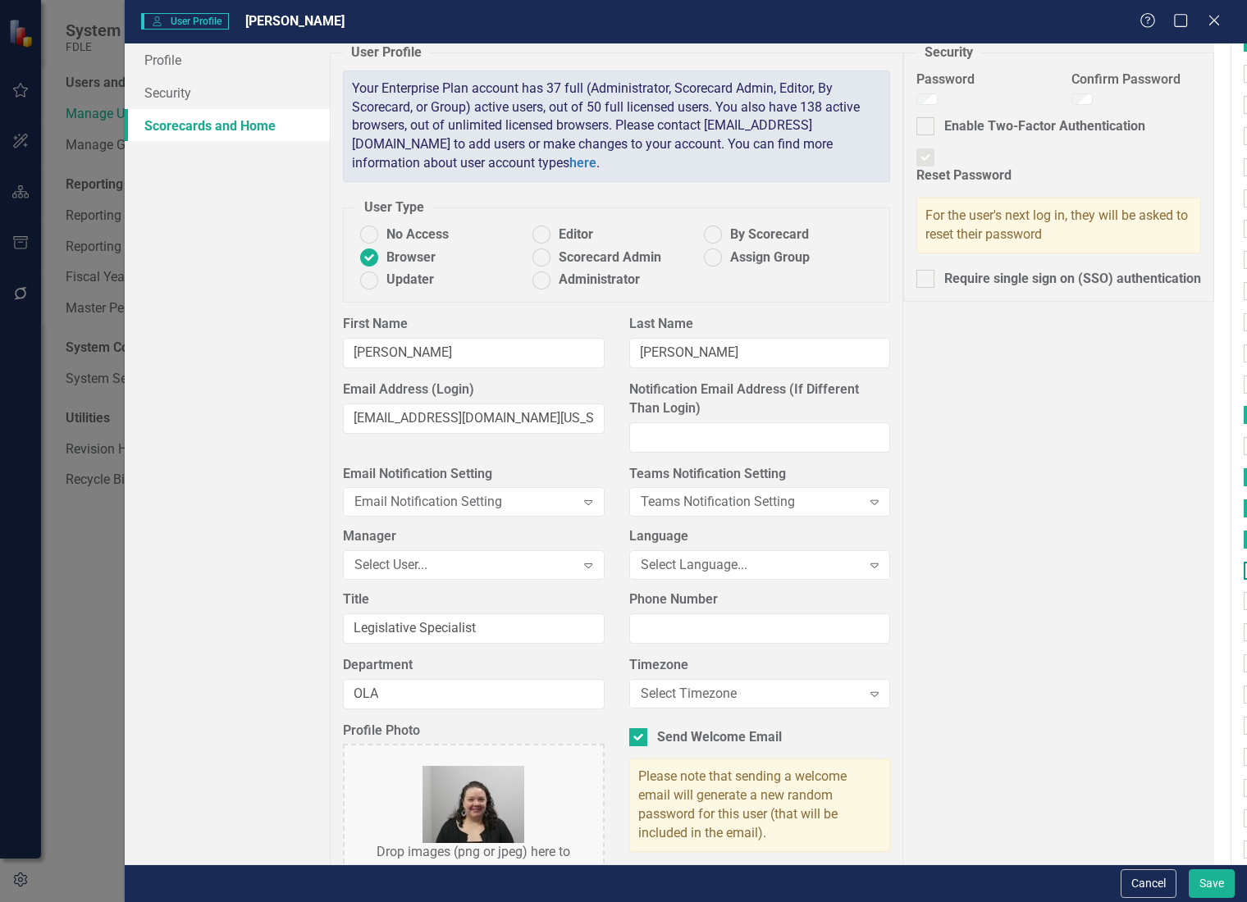
click at [1244, 569] on input "Cyber Crime Technology & Telecommunications" at bounding box center [1249, 567] width 11 height 11
checkbox input "true"
click at [1244, 603] on input "Information Technology Services" at bounding box center [1249, 597] width 11 height 11
checkbox input "true"
click at [1244, 634] on input "Strategic Justice Command" at bounding box center [1249, 629] width 11 height 11
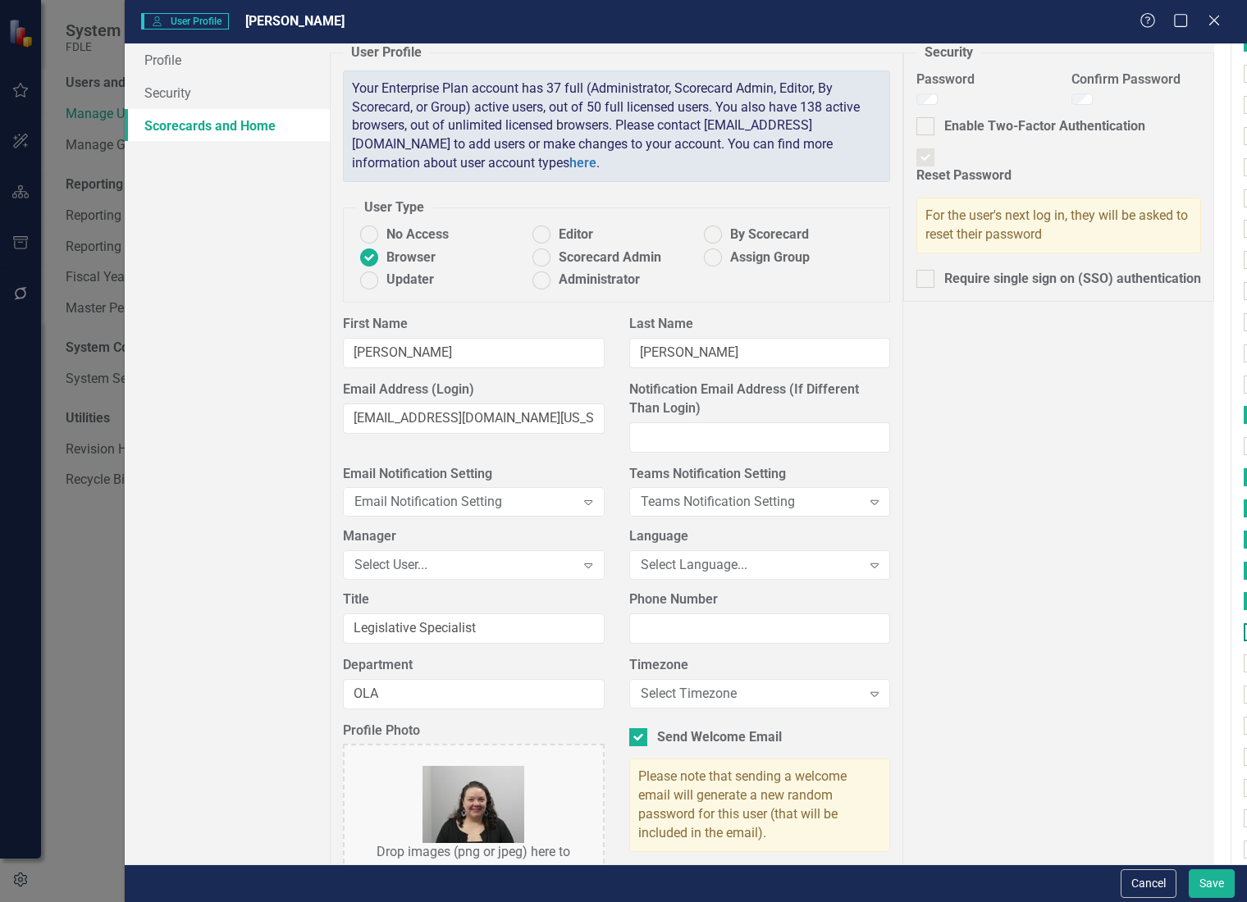
checkbox input "true"
click at [1244, 660] on input "Aviation & Emergency Preparedness" at bounding box center [1249, 660] width 11 height 11
checkbox input "true"
click at [1244, 695] on input "Criminal Justice Professionalism, Standards & Training Services" at bounding box center [1249, 691] width 11 height 11
checkbox input "true"
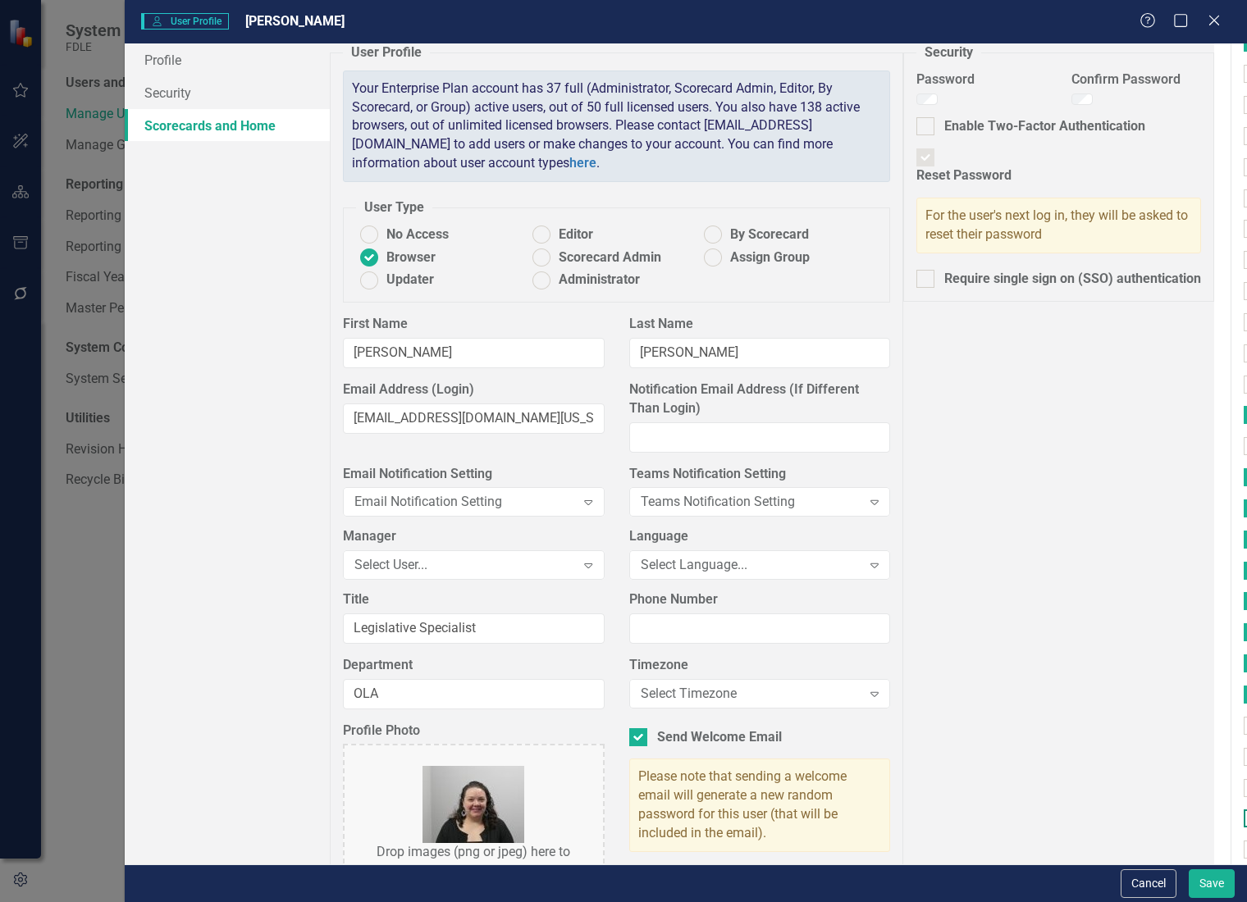
scroll to position [1542, 0]
click at [1244, 704] on div at bounding box center [1253, 706] width 18 height 18
click at [1244, 704] on input "Missing Persons & Offender Enforcement" at bounding box center [1249, 702] width 11 height 11
checkbox input "true"
click at [1244, 734] on div at bounding box center [1253, 736] width 18 height 18
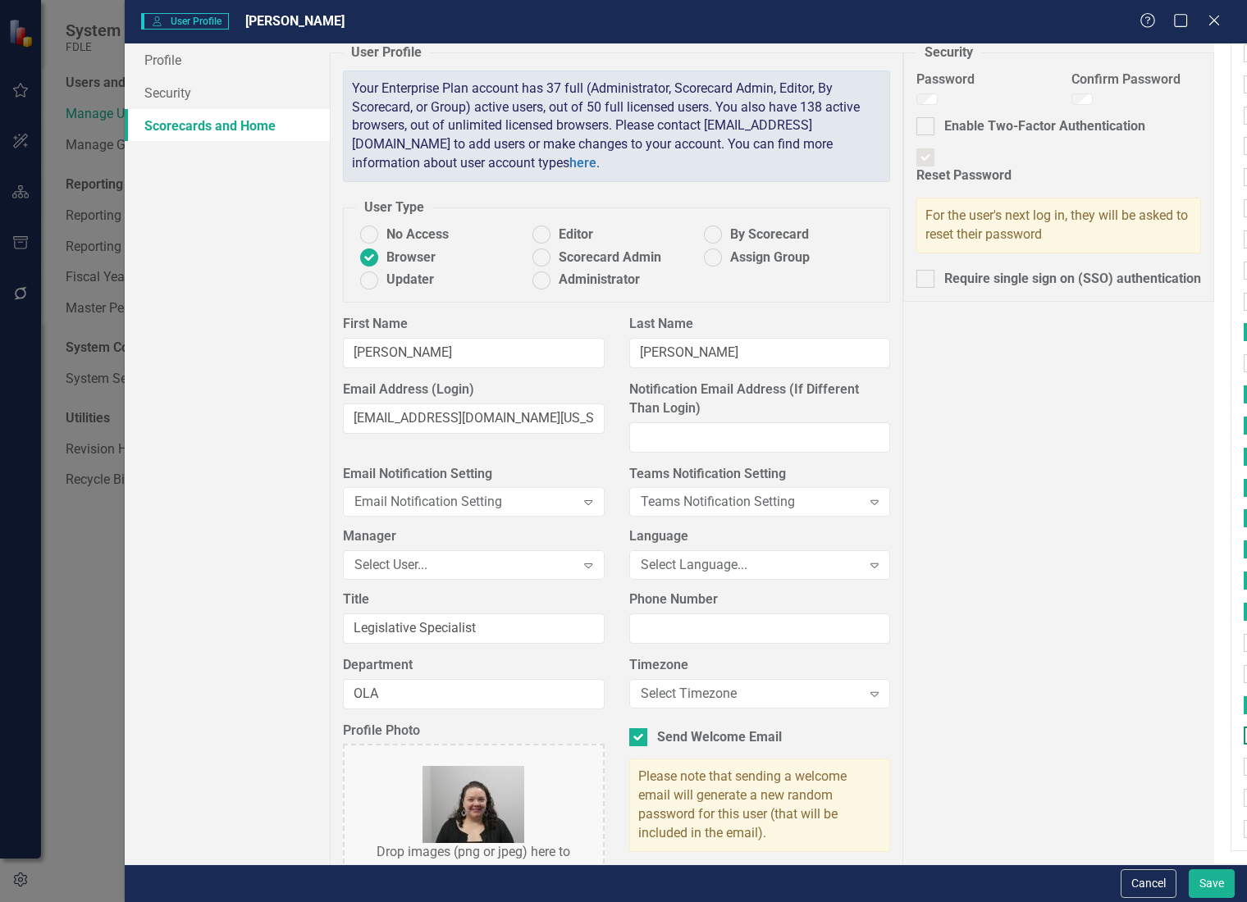
click at [1244, 734] on input "EIS" at bounding box center [1249, 732] width 11 height 11
checkbox input "true"
click at [1244, 766] on div at bounding box center [1253, 767] width 18 height 18
click at [1244, 766] on input "Statewide Intelligence" at bounding box center [1249, 763] width 11 height 11
checkbox input "true"
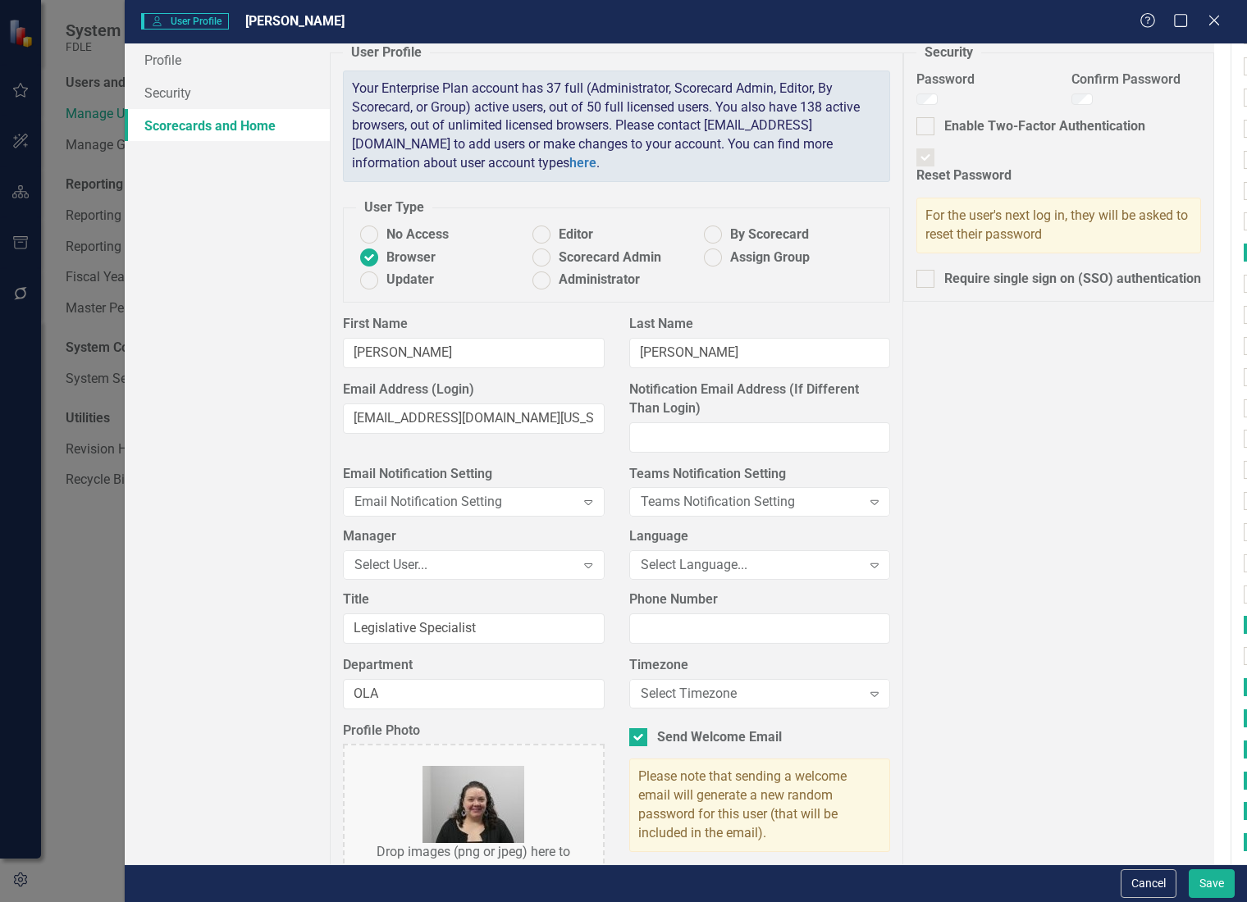
scroll to position [1057, 0]
click at [1244, 752] on div at bounding box center [1253, 755] width 18 height 18
click at [1244, 752] on input "Cases and Arrests" at bounding box center [1249, 751] width 11 height 11
checkbox input "true"
click at [1244, 725] on input "Task Forces" at bounding box center [1249, 720] width 11 height 11
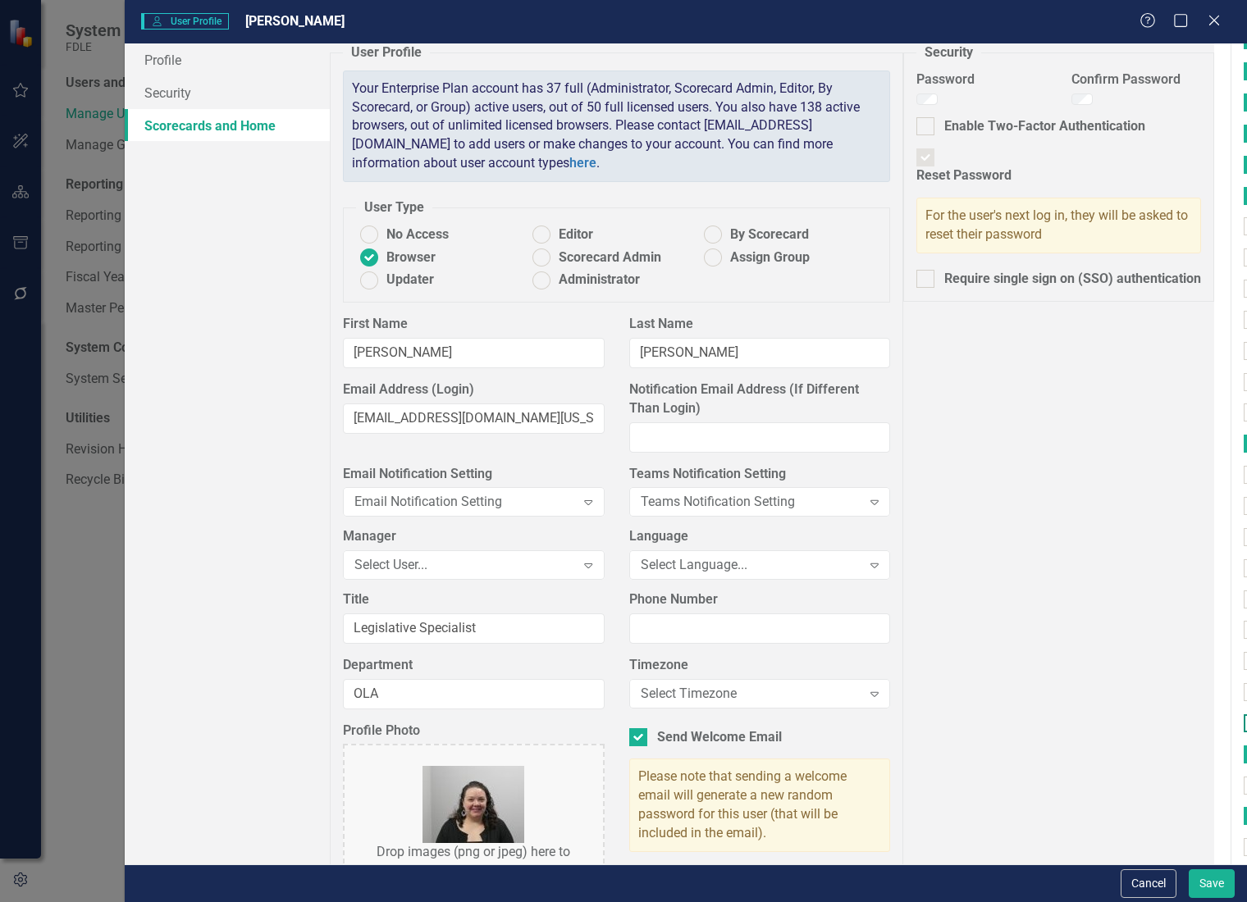
checkbox input "true"
click at [1244, 553] on div at bounding box center [1253, 550] width 18 height 18
click at [1244, 551] on input "Business Support Program" at bounding box center [1249, 546] width 11 height 11
checkbox input "true"
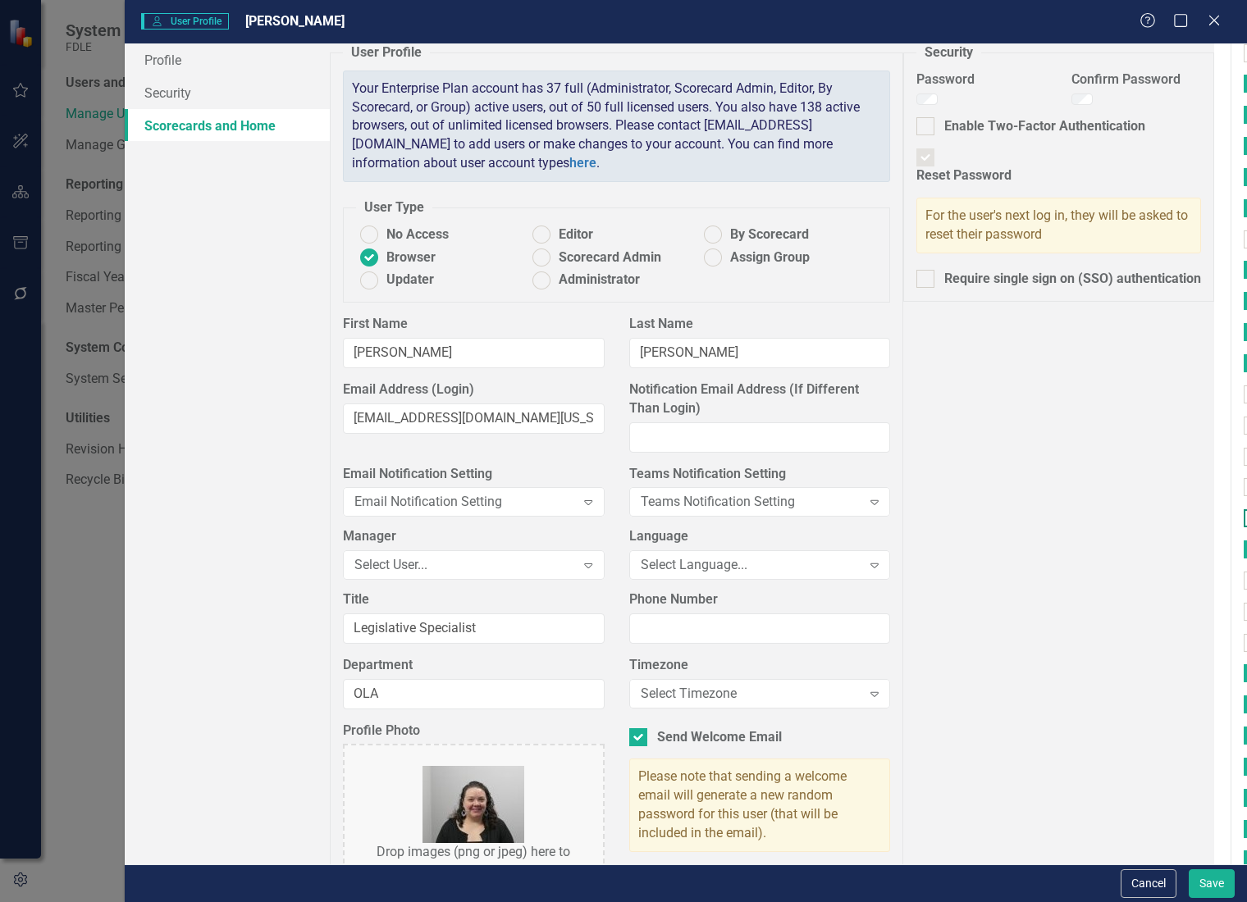
click at [1244, 519] on input "Executive Direction & Business Support" at bounding box center [1249, 514] width 11 height 11
checkbox input "true"
click at [1244, 489] on input "Commands / Executive Support Branch" at bounding box center [1249, 483] width 11 height 11
checkbox input "true"
click at [1244, 613] on input "Office of Inspector General" at bounding box center [1249, 608] width 11 height 11
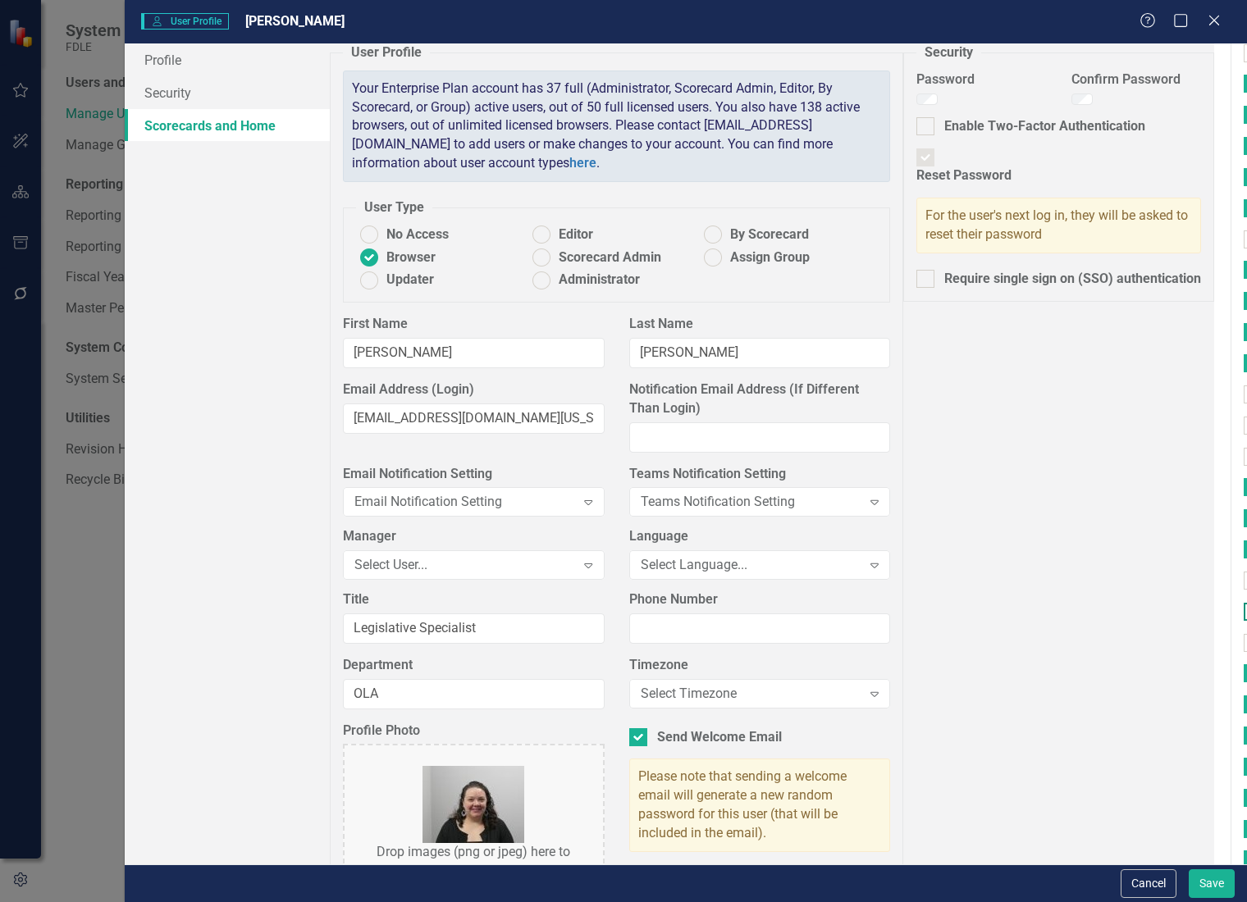
checkbox input "true"
click at [1244, 645] on input "Accountability" at bounding box center [1249, 639] width 11 height 11
checkbox input "true"
click at [1244, 427] on input "FDLE Strategic Plan" at bounding box center [1249, 422] width 11 height 11
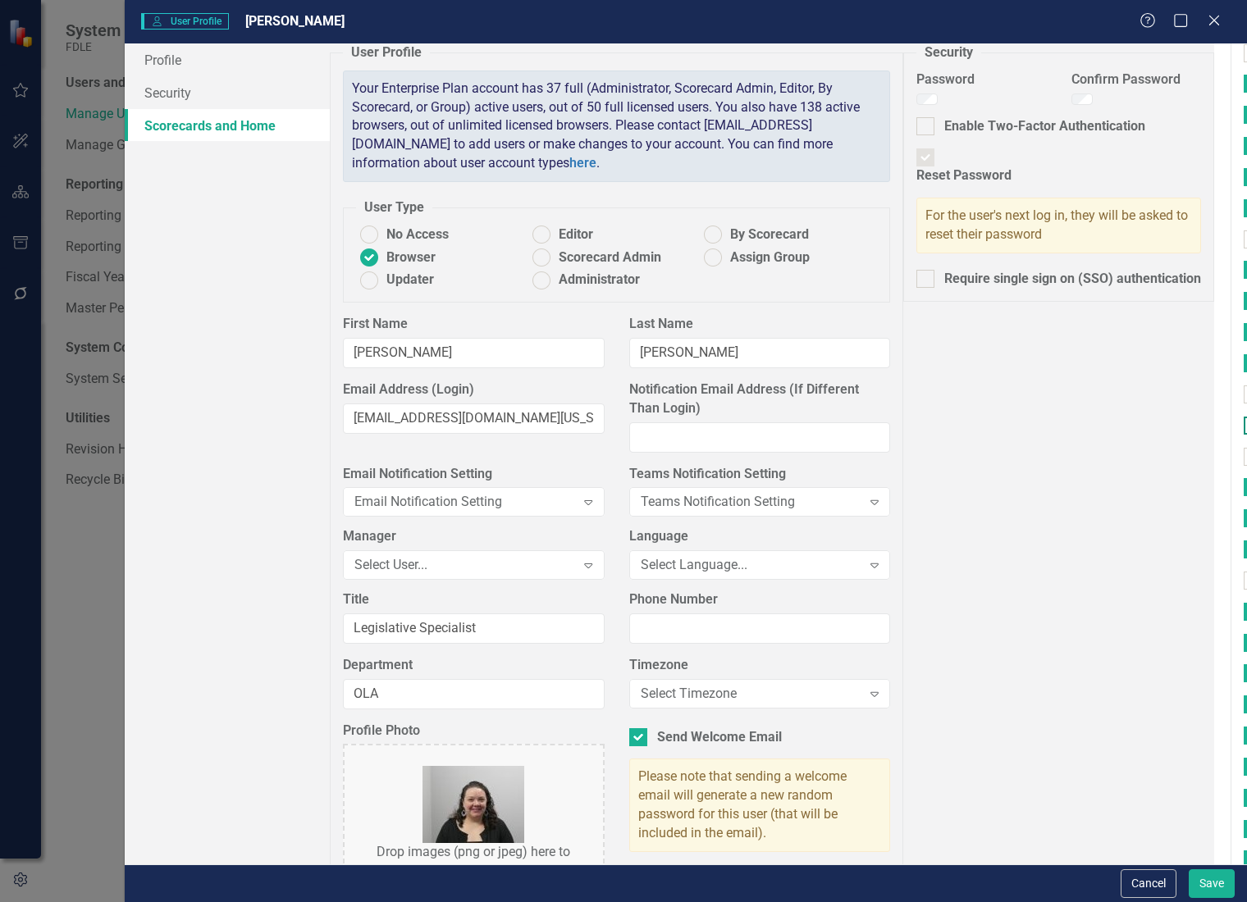
checkbox input "true"
click at [1213, 876] on button "Save" at bounding box center [1212, 884] width 46 height 29
